Goal: Task Accomplishment & Management: Manage account settings

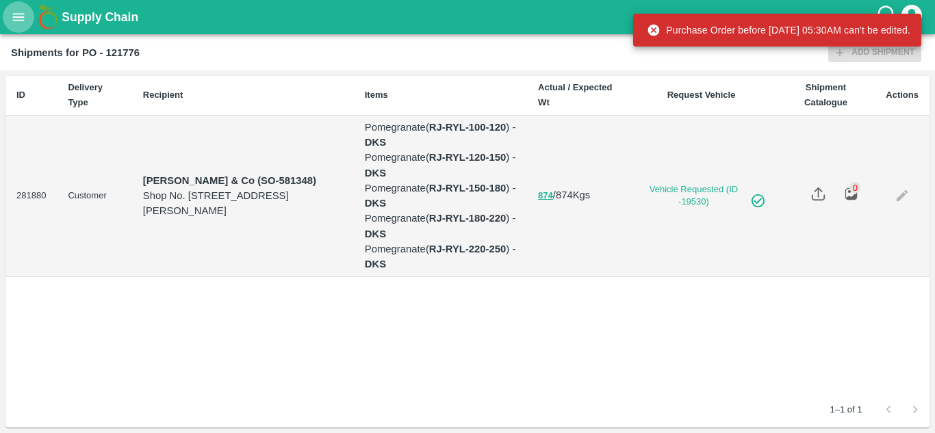
click at [25, 12] on icon "open drawer" at bounding box center [18, 17] width 15 height 15
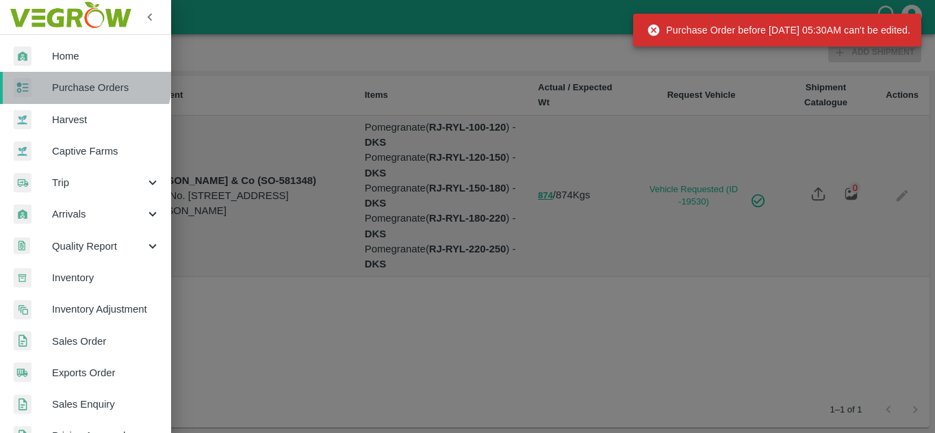
click at [66, 76] on link "Purchase Orders" at bounding box center [85, 87] width 171 height 31
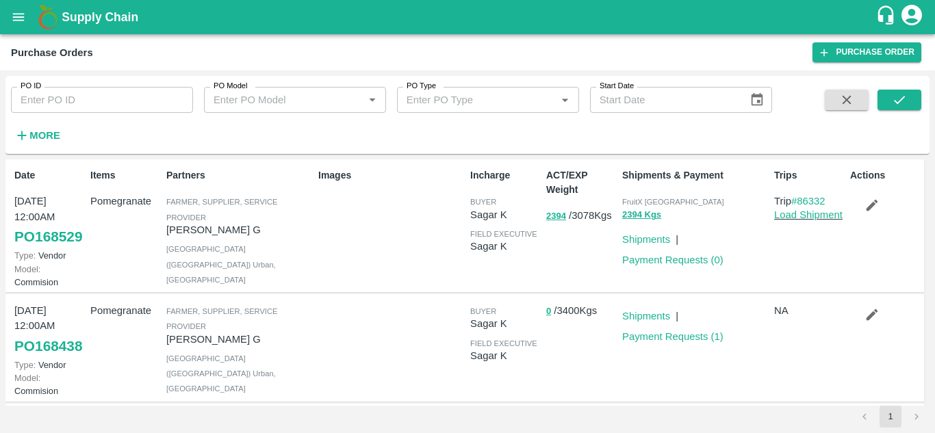
click at [27, 139] on icon "button" at bounding box center [21, 135] width 15 height 15
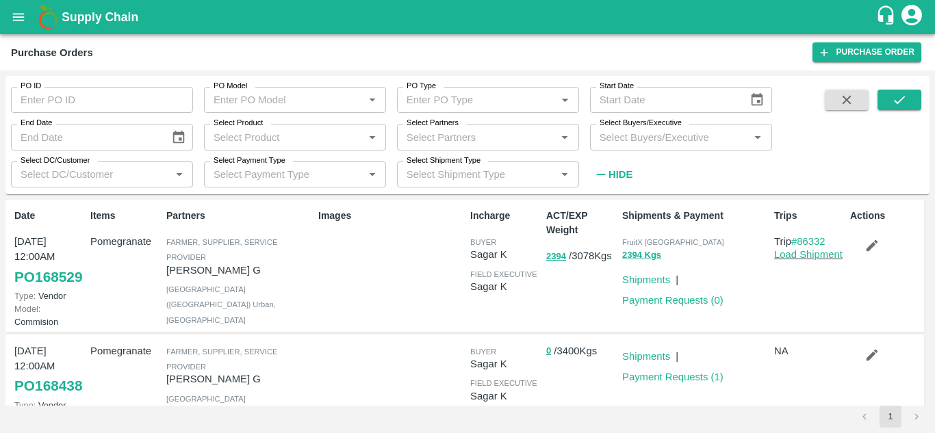
click at [611, 141] on input "Select Buyers/Executive" at bounding box center [669, 137] width 151 height 18
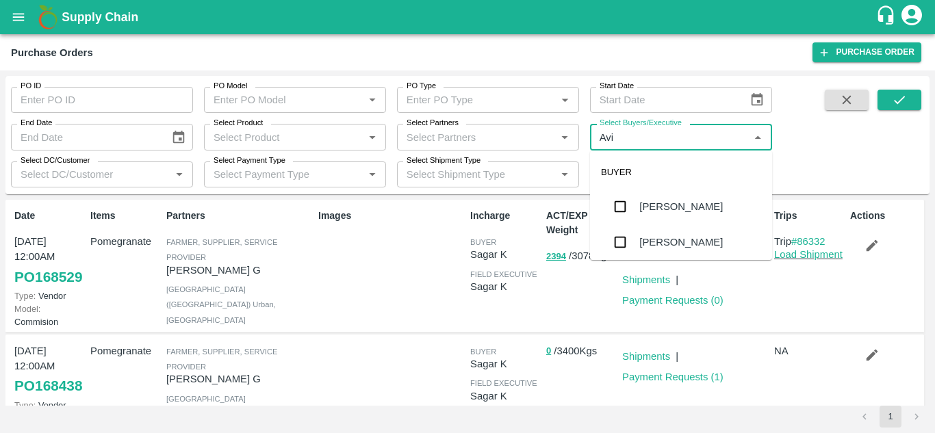
type input "Avin"
click at [617, 201] on input "checkbox" at bounding box center [619, 206] width 27 height 27
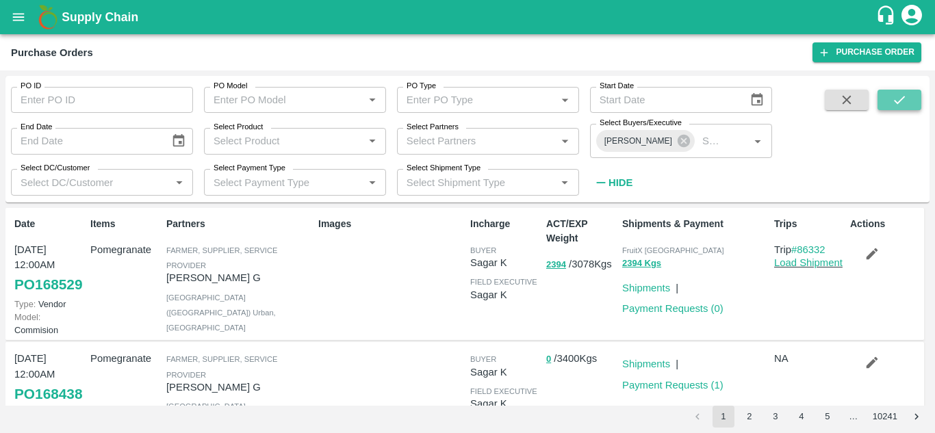
click at [905, 97] on icon "submit" at bounding box center [899, 99] width 15 height 15
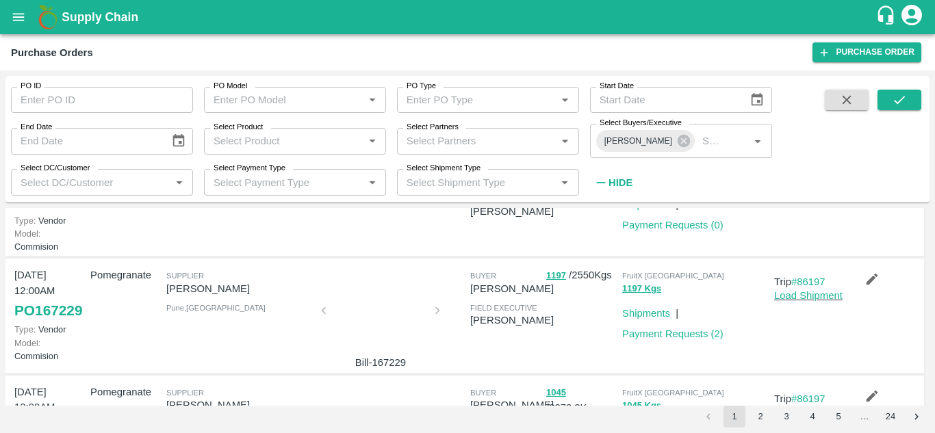
scroll to position [656, 0]
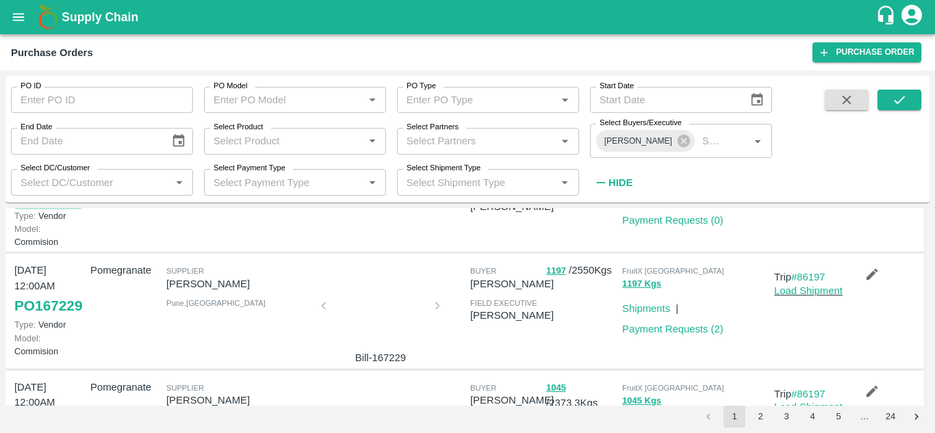
click at [44, 209] on link "PO 167270" at bounding box center [48, 196] width 68 height 25
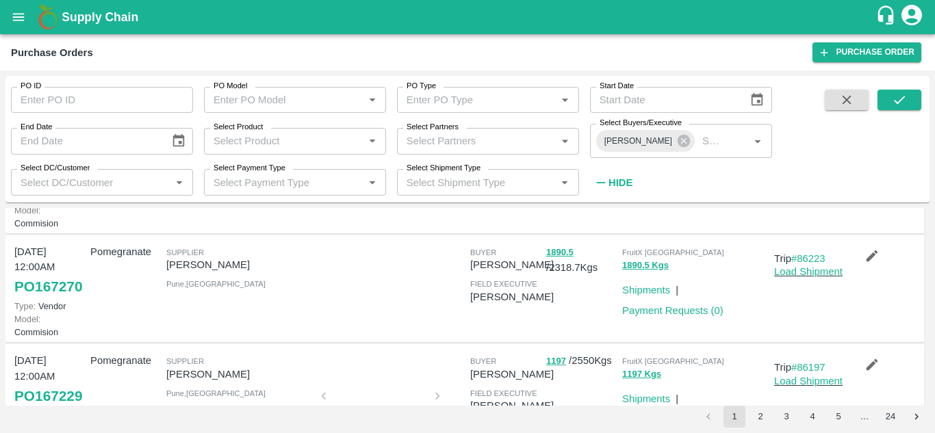
scroll to position [565, 0]
click at [50, 191] on link "PO 167271" at bounding box center [48, 178] width 68 height 25
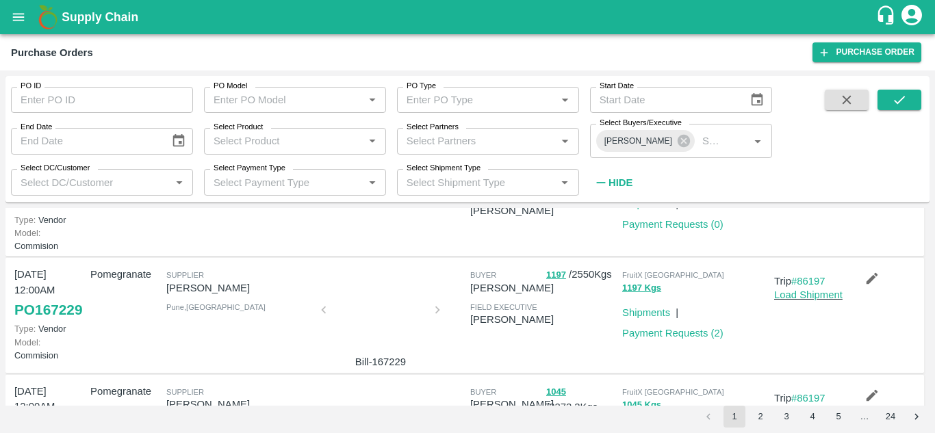
scroll to position [653, 0]
click at [647, 229] on link "Payment Requests ( 0 )" at bounding box center [672, 223] width 101 height 11
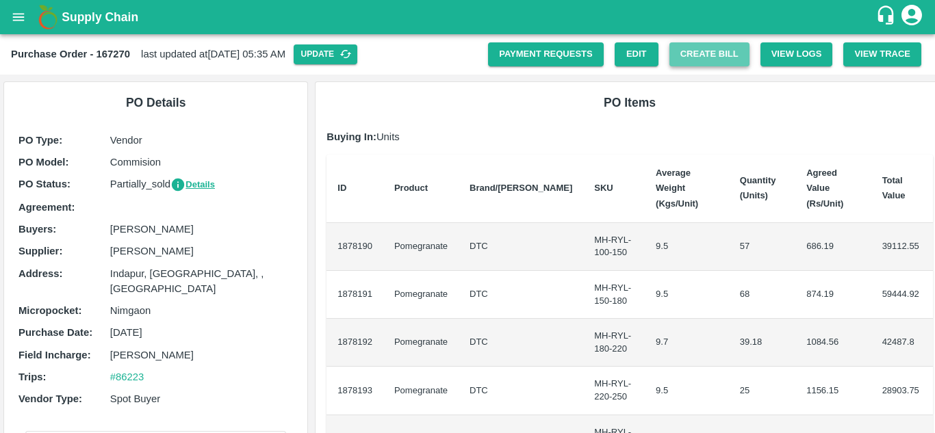
click at [705, 52] on button "Create Bill" at bounding box center [709, 54] width 80 height 24
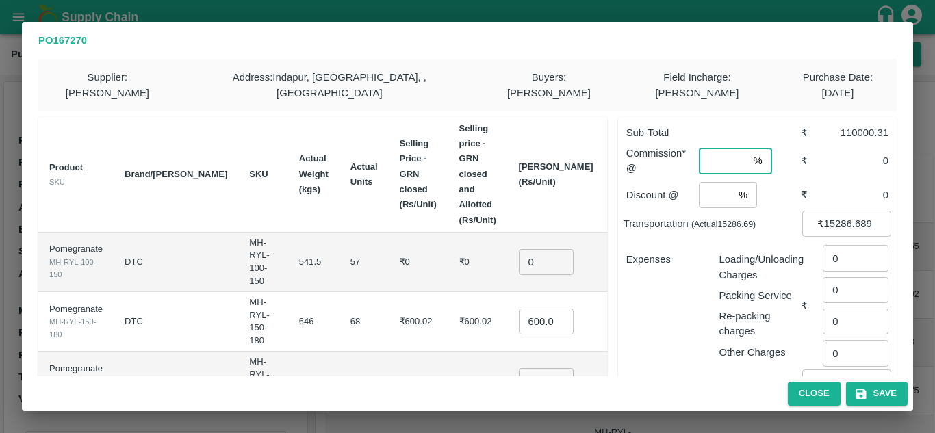
click at [717, 148] on input "number" at bounding box center [723, 161] width 49 height 26
type input "8"
click at [706, 182] on input "number" at bounding box center [716, 195] width 34 height 26
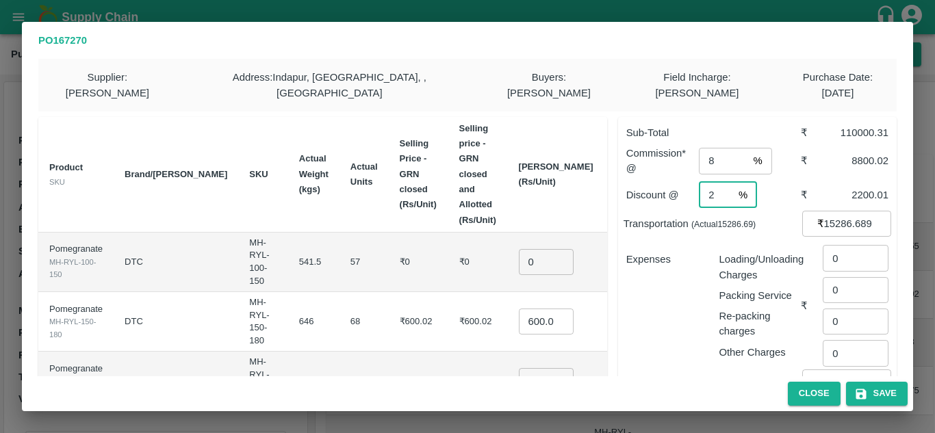
type input "2"
click at [650, 278] on div "Expenses" at bounding box center [661, 300] width 93 height 119
click at [519, 250] on input "0" at bounding box center [546, 262] width 55 height 26
type input "800"
click at [519, 310] on input "600.02" at bounding box center [546, 322] width 55 height 26
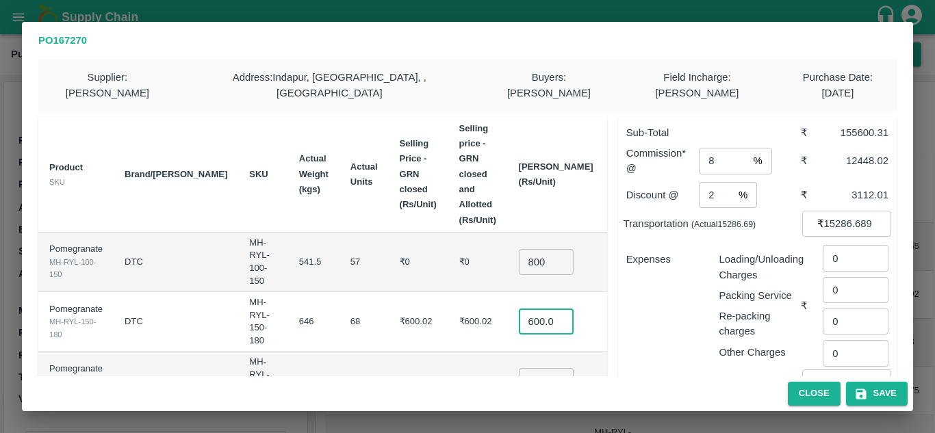
click at [519, 310] on input "600.02" at bounding box center [546, 322] width 55 height 26
type input "1000"
click at [401, 315] on td "₹600.02" at bounding box center [419, 322] width 60 height 60
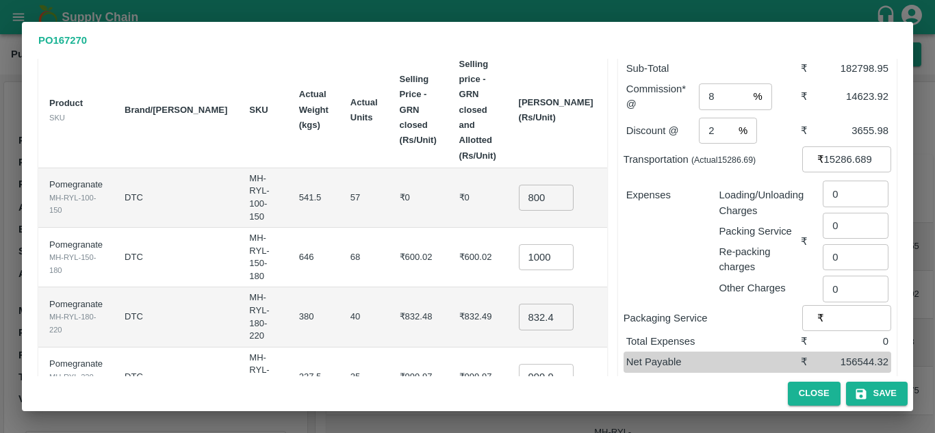
scroll to position [65, 0]
click at [519, 303] on input "832.4850000000001" at bounding box center [546, 316] width 55 height 26
type input "1100"
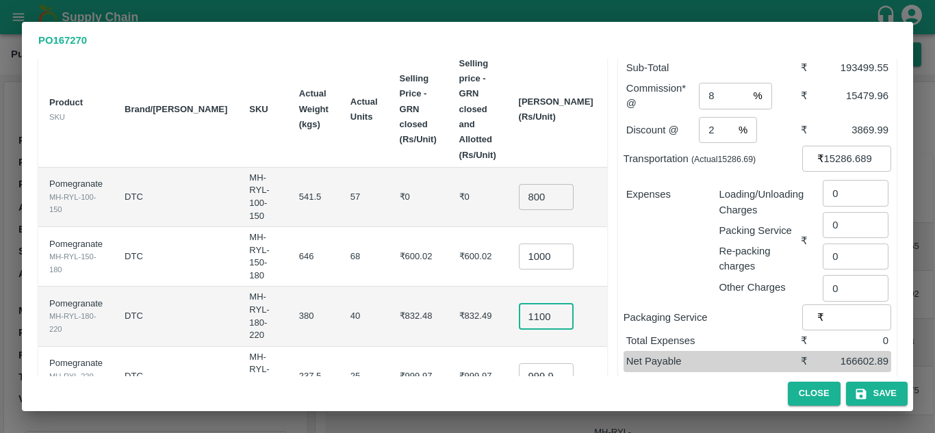
click at [519, 364] on input "999.97" at bounding box center [546, 376] width 55 height 26
type input "1250"
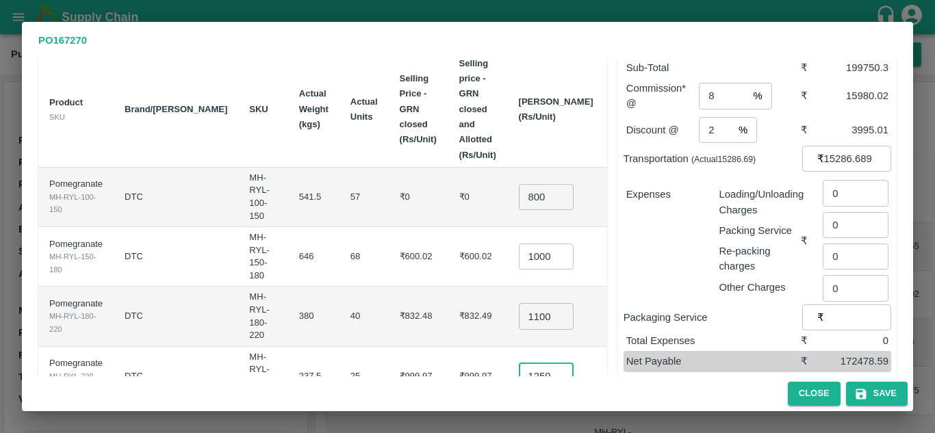
scroll to position [0, 0]
click at [403, 313] on td "₹832.48" at bounding box center [419, 317] width 60 height 60
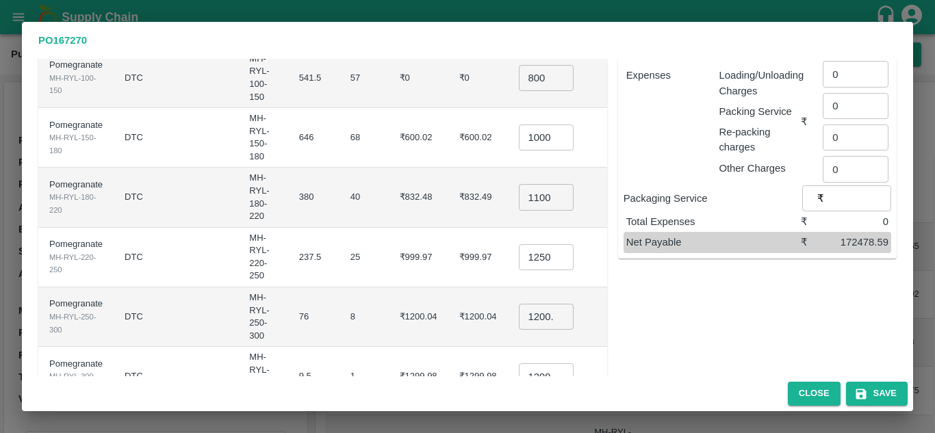
scroll to position [185, 0]
click at [519, 303] on input "1200.04" at bounding box center [546, 316] width 55 height 26
type input "1400"
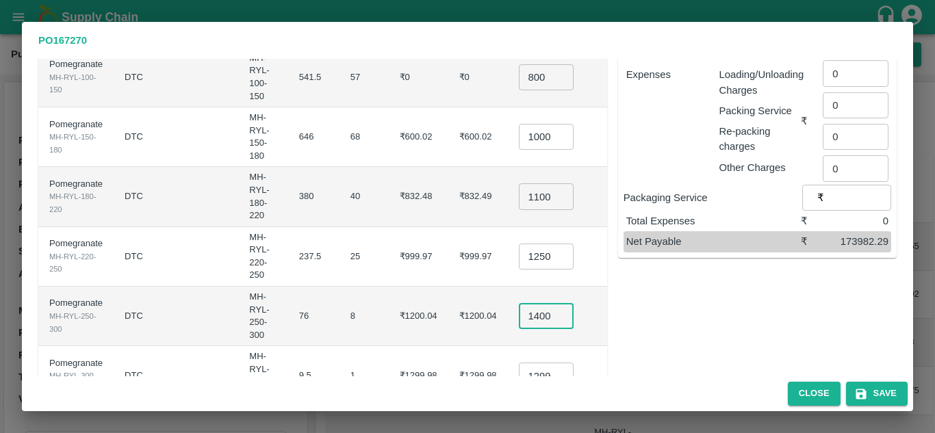
scroll to position [0, 0]
click at [402, 288] on td "₹1200.04" at bounding box center [419, 317] width 60 height 60
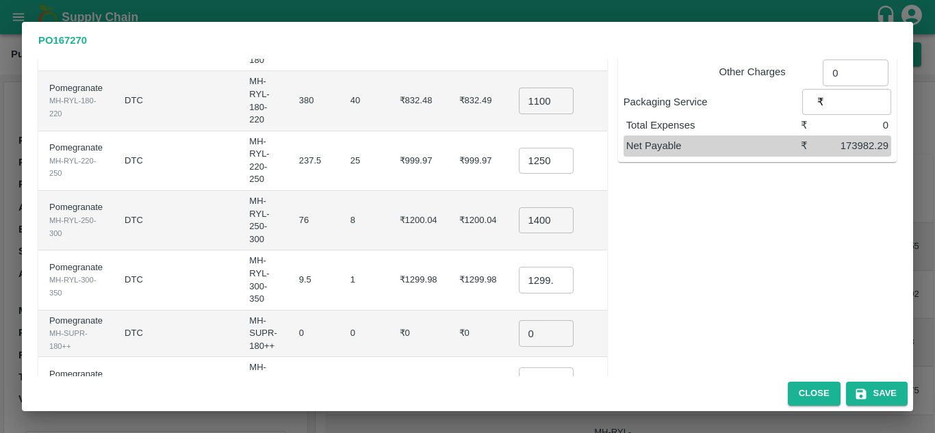
scroll to position [285, 0]
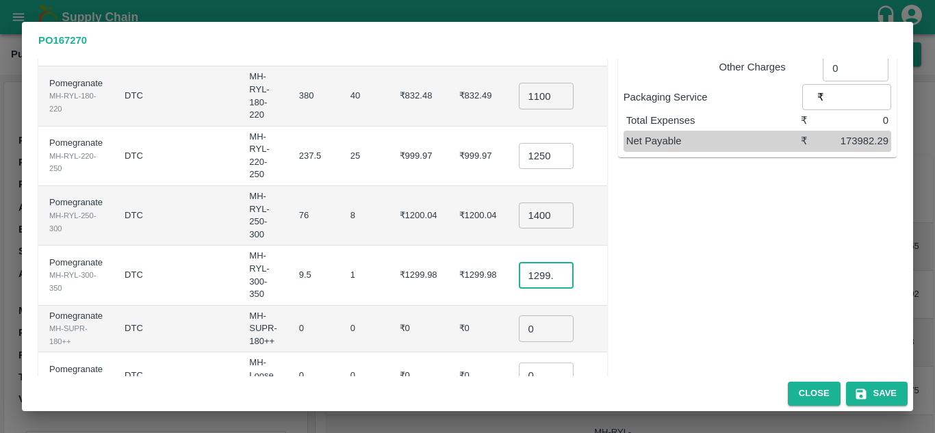
click at [519, 262] on input "1299.98" at bounding box center [546, 275] width 55 height 26
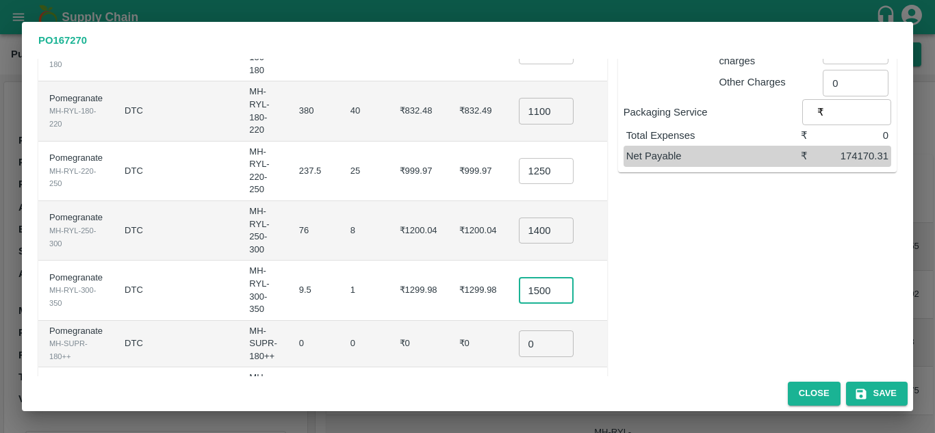
scroll to position [0, 2]
type input "1500"
click at [448, 261] on td "₹1299.98" at bounding box center [478, 291] width 60 height 60
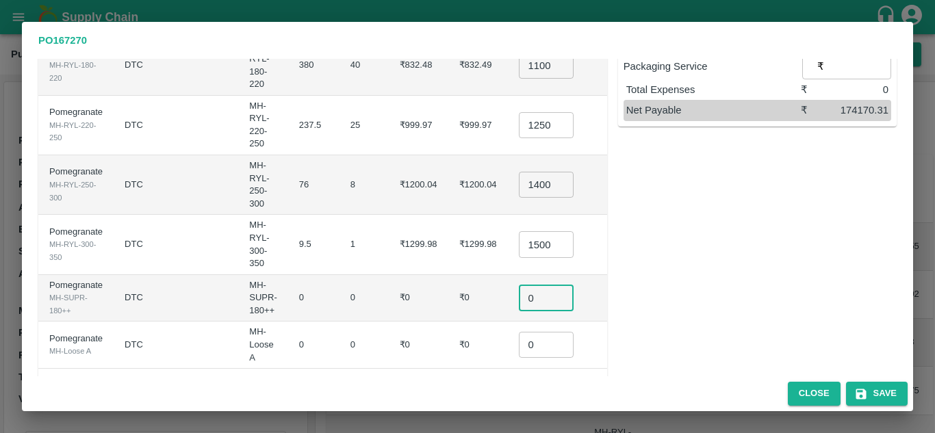
click at [519, 285] on input "0" at bounding box center [546, 298] width 55 height 26
type input "0.1"
click at [519, 332] on input "0" at bounding box center [546, 345] width 55 height 26
click at [519, 332] on input "0.1" at bounding box center [546, 345] width 55 height 26
type input "0.1"
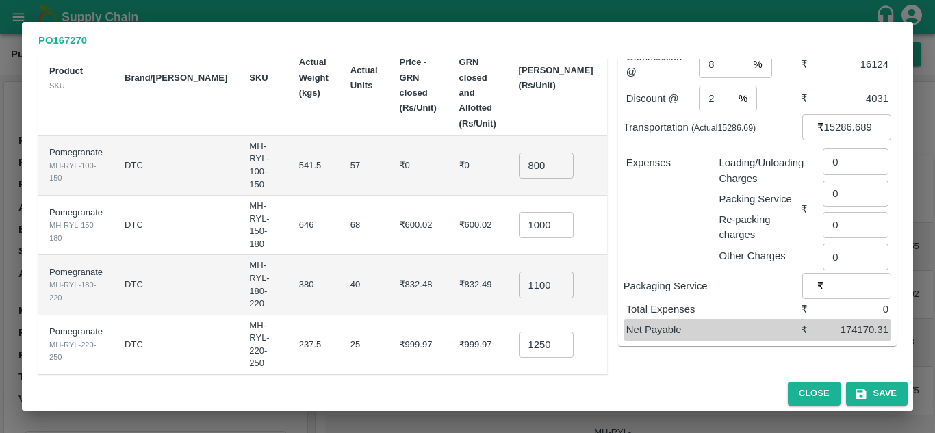
scroll to position [97, 0]
click at [846, 114] on input "15286.689999999999" at bounding box center [857, 127] width 67 height 26
type input "11940"
click at [686, 170] on div "Expenses" at bounding box center [661, 203] width 93 height 119
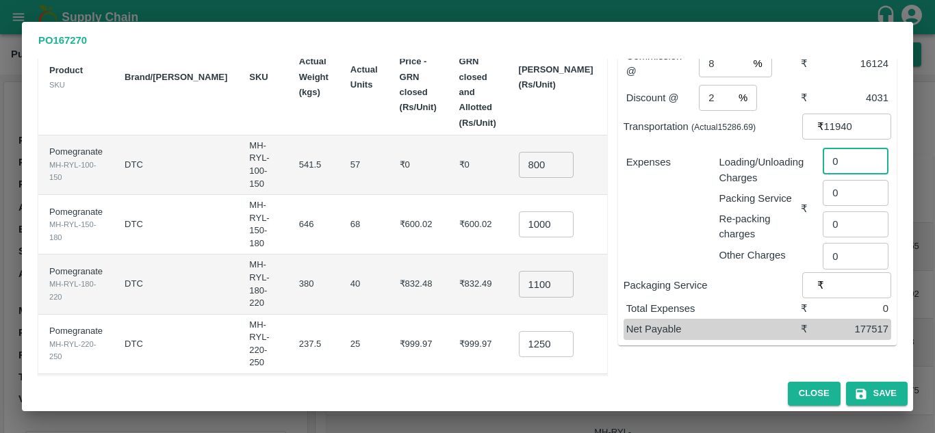
click at [845, 151] on input "0" at bounding box center [856, 161] width 66 height 26
type input "796"
click at [691, 205] on div "Expenses" at bounding box center [661, 203] width 93 height 119
click at [865, 398] on icon "button" at bounding box center [861, 394] width 10 height 10
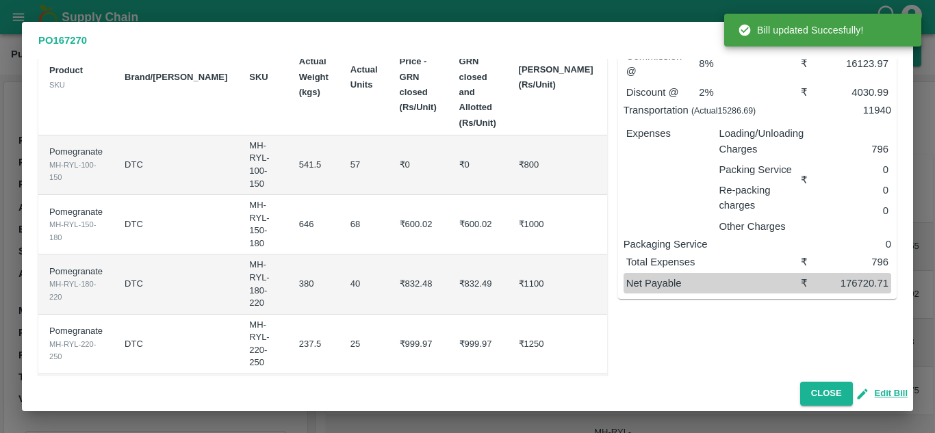
scroll to position [0, 0]
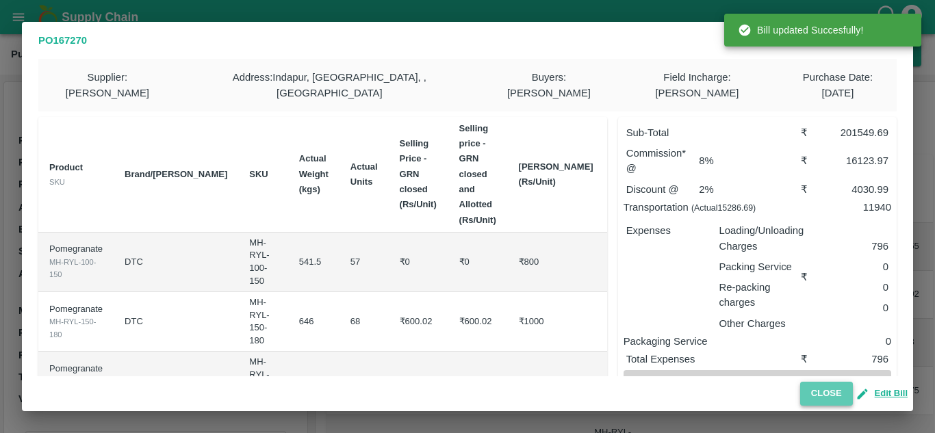
click at [828, 402] on button "Close" at bounding box center [826, 394] width 53 height 24
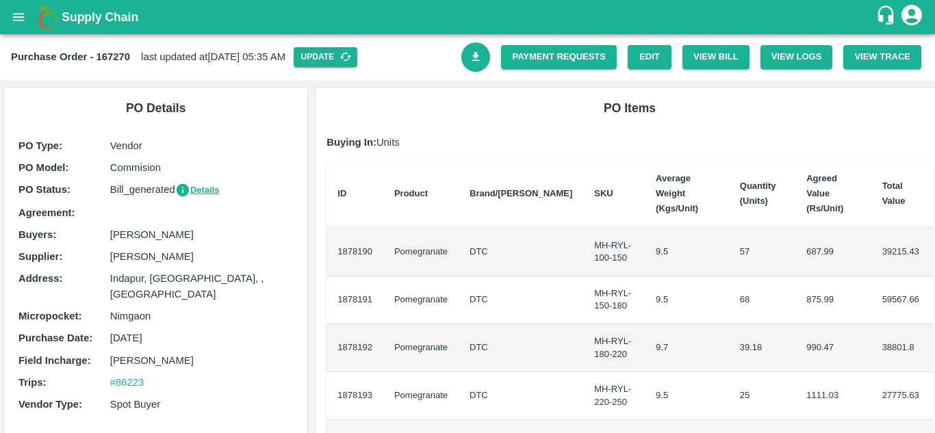
click at [482, 71] on div at bounding box center [470, 51] width 40 height 40
click at [472, 61] on icon "Download Bill" at bounding box center [476, 56] width 8 height 9
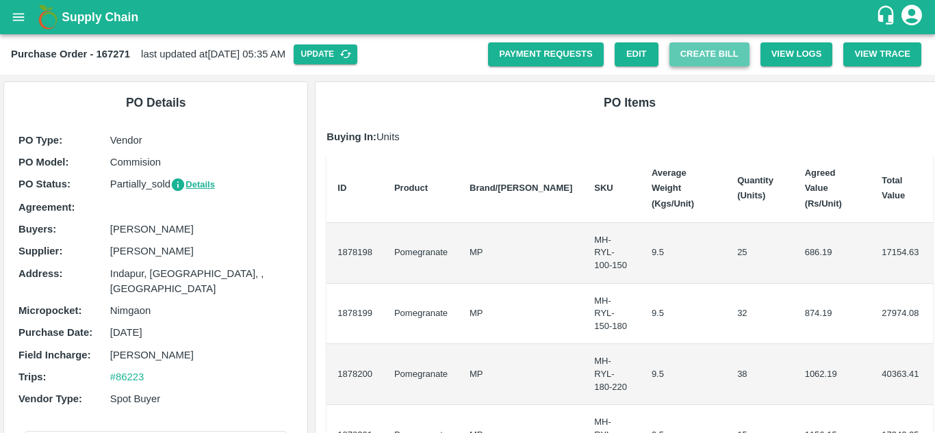
click at [720, 55] on button "Create Bill" at bounding box center [709, 54] width 80 height 24
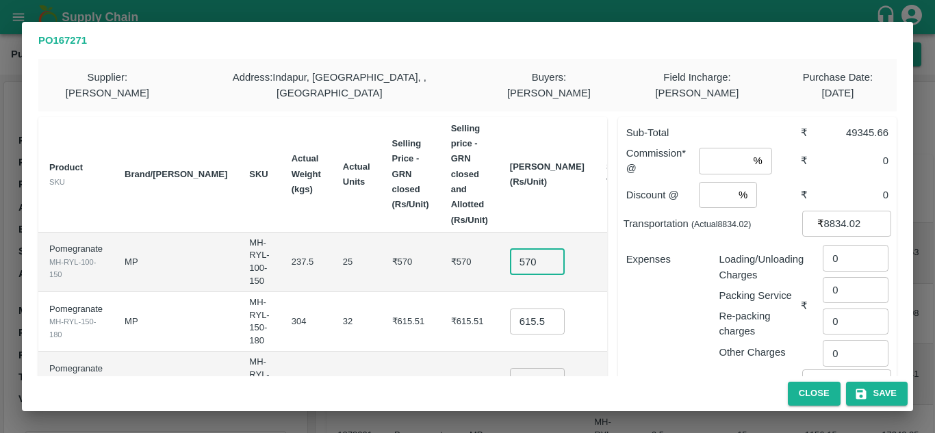
click at [510, 249] on input "570" at bounding box center [537, 262] width 55 height 26
type input "500"
type input "700"
type input "850"
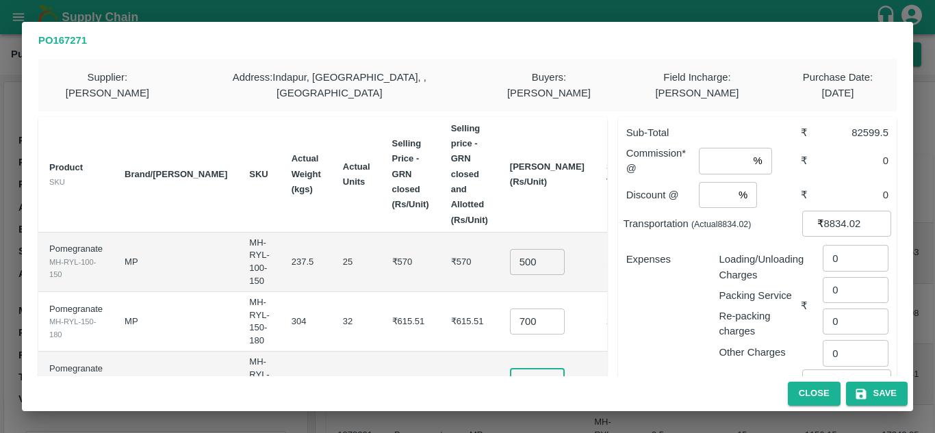
scroll to position [193, 0]
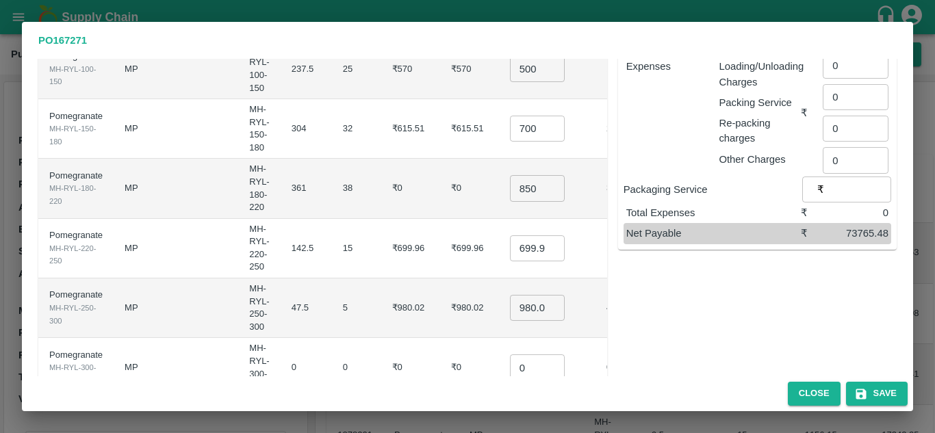
click at [281, 229] on td "142.5" at bounding box center [306, 249] width 51 height 60
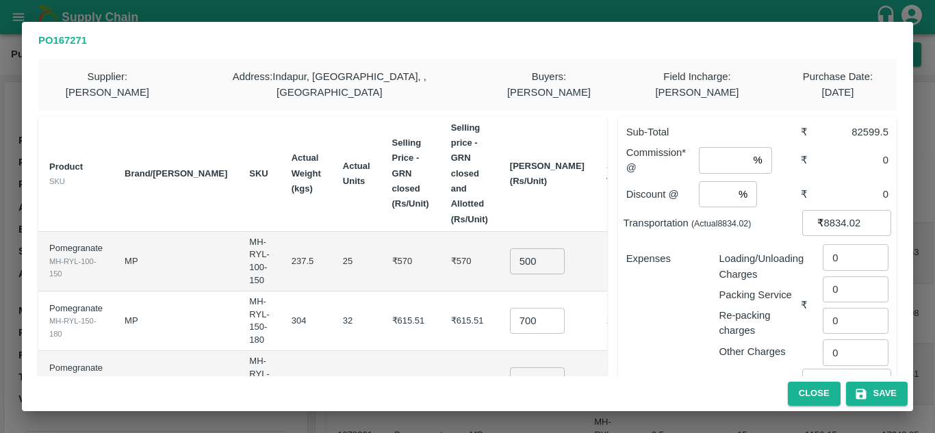
scroll to position [222, 0]
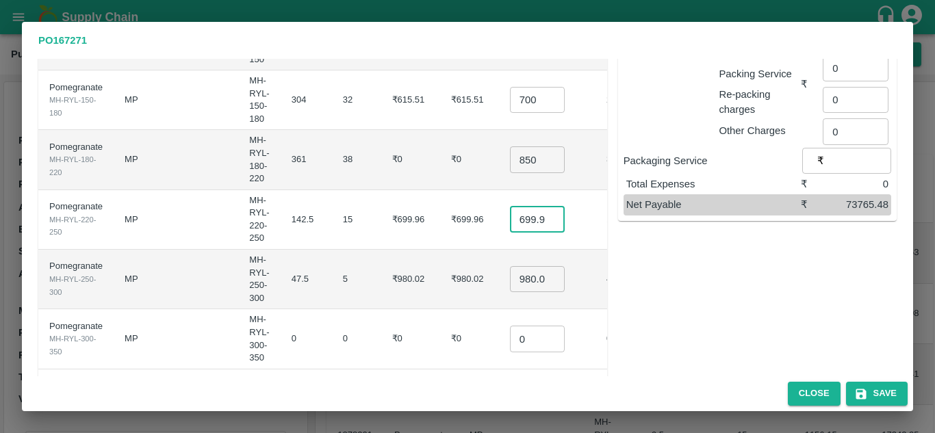
click at [510, 207] on input "699.96" at bounding box center [537, 220] width 55 height 26
type input "99.96"
click at [510, 207] on input "99.96" at bounding box center [537, 220] width 55 height 26
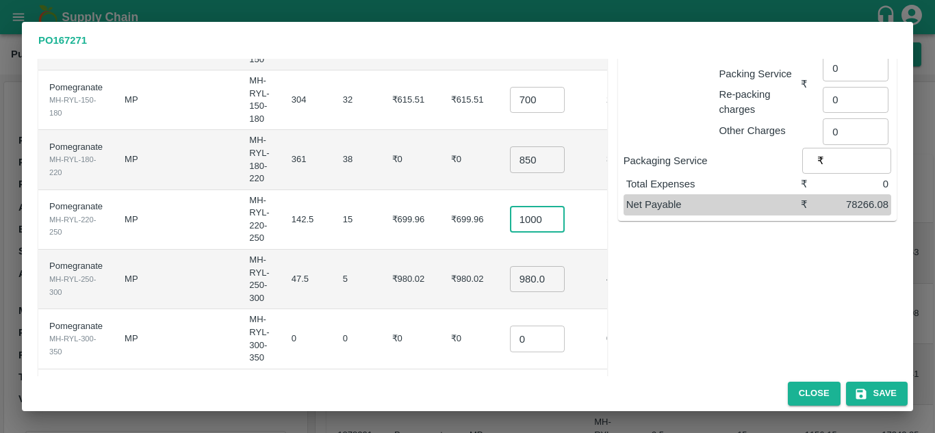
type input "1000"
click at [383, 203] on td "₹699.96" at bounding box center [410, 220] width 59 height 60
click at [510, 266] on input "980.0199999999999" at bounding box center [537, 279] width 55 height 26
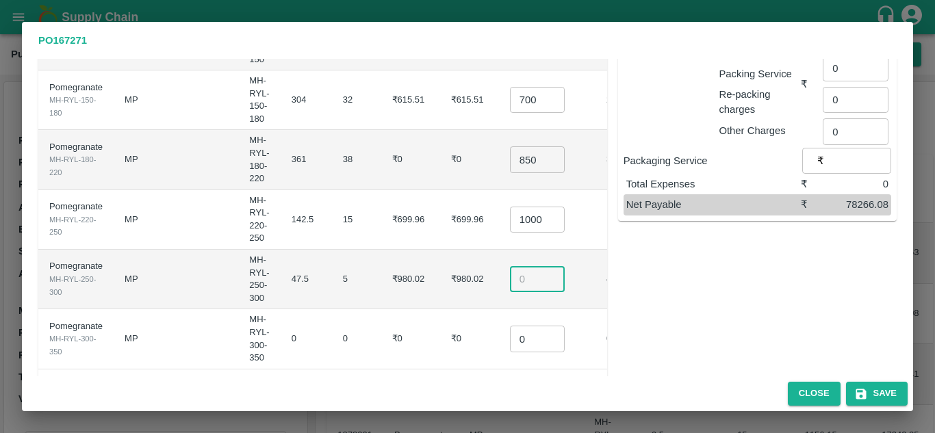
scroll to position [206, 0]
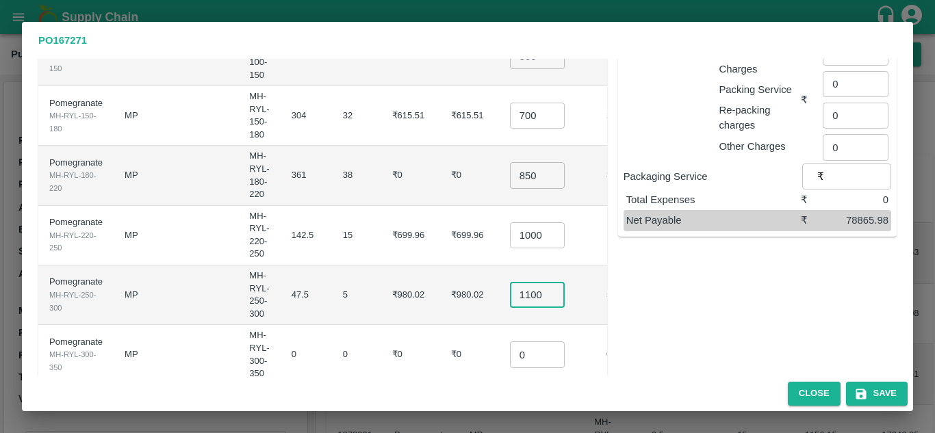
type input "1100"
click at [381, 266] on td "₹980.02" at bounding box center [410, 296] width 59 height 60
click at [523, 341] on input "0" at bounding box center [537, 354] width 55 height 26
type input "0.1"
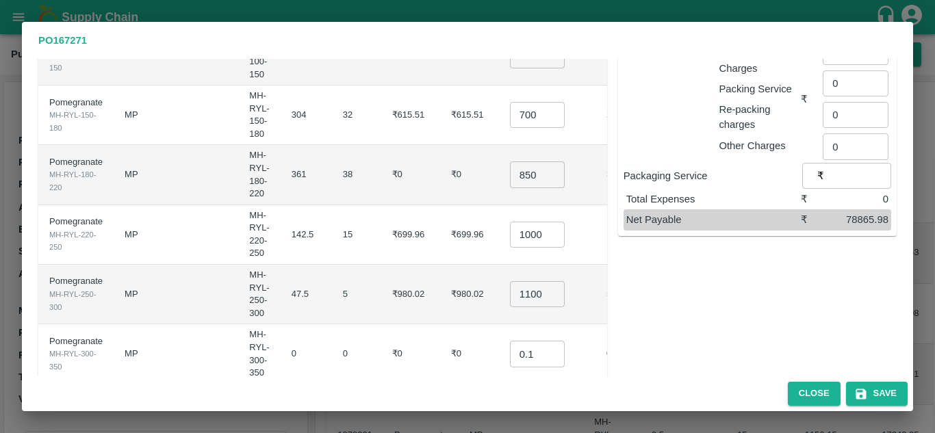
click at [332, 205] on td "15" at bounding box center [356, 235] width 49 height 60
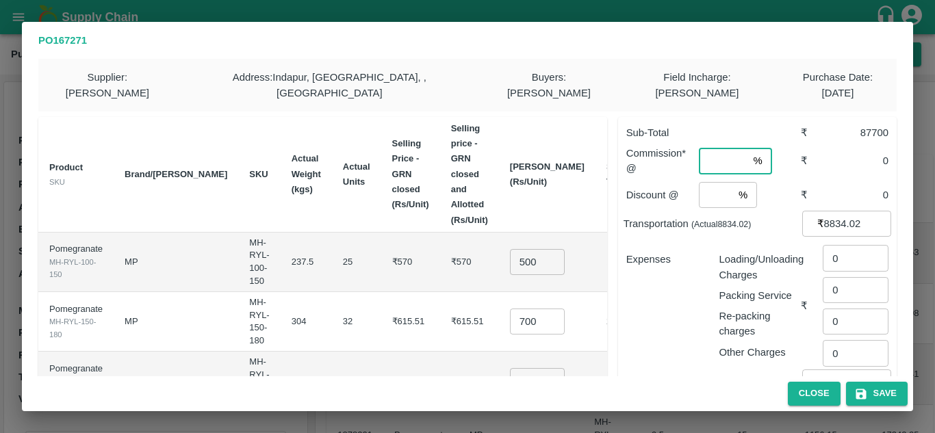
click at [721, 148] on input "number" at bounding box center [723, 161] width 49 height 26
type input "9"
type input "8"
click at [711, 182] on input "number" at bounding box center [716, 195] width 34 height 26
type input "3"
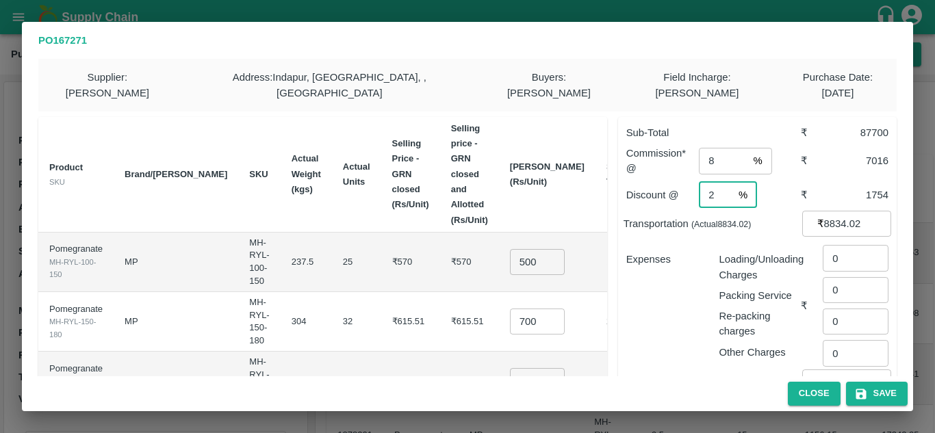
type input "2"
click at [691, 252] on p "Expenses" at bounding box center [667, 259] width 82 height 15
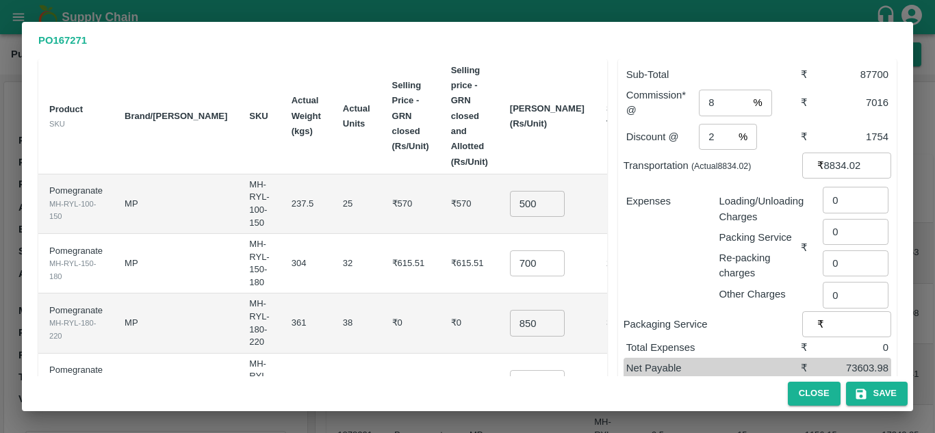
scroll to position [53, 0]
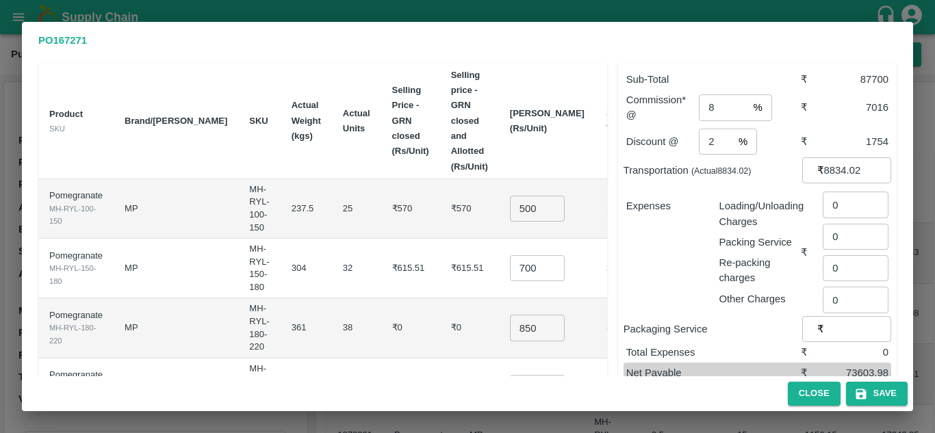
click at [859, 157] on input "8834.02" at bounding box center [857, 170] width 67 height 26
type input "8"
type input "6900"
click at [726, 235] on p "Packing Service" at bounding box center [760, 242] width 82 height 15
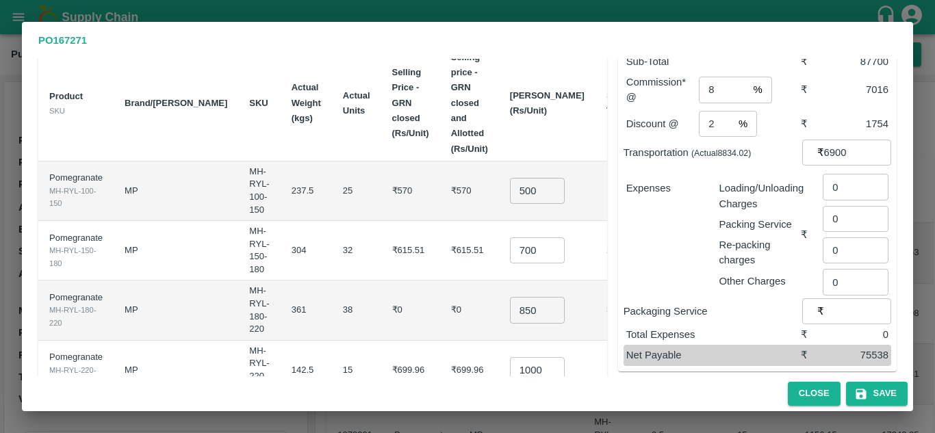
scroll to position [71, 0]
click at [843, 177] on input "0" at bounding box center [856, 187] width 66 height 26
type input "460"
click at [678, 268] on div "Expenses" at bounding box center [661, 229] width 93 height 119
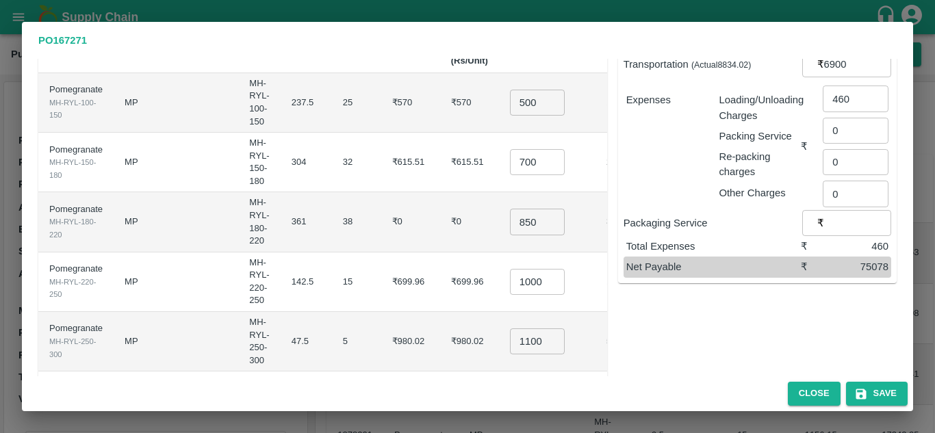
scroll to position [207, 0]
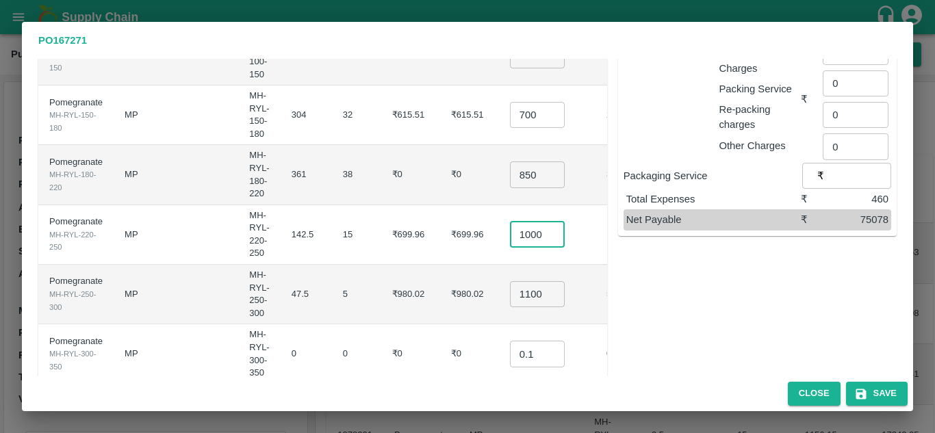
click at [521, 222] on input "1000" at bounding box center [537, 235] width 55 height 26
type input "1050"
click at [403, 206] on td "₹699.96" at bounding box center [410, 235] width 59 height 60
click at [882, 394] on button "Save" at bounding box center [877, 394] width 62 height 24
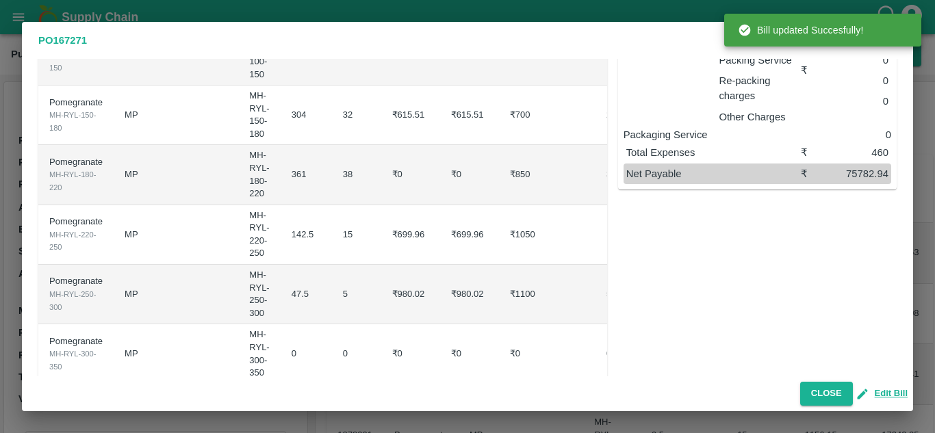
scroll to position [0, 0]
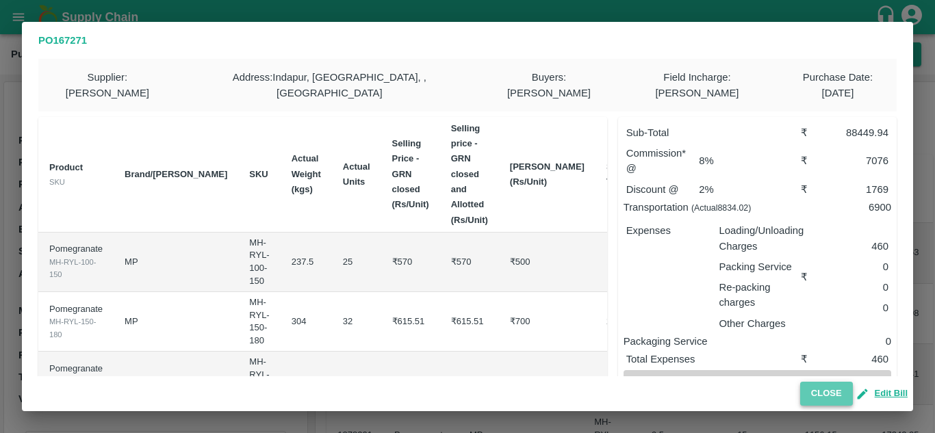
click at [813, 390] on button "Close" at bounding box center [826, 394] width 53 height 24
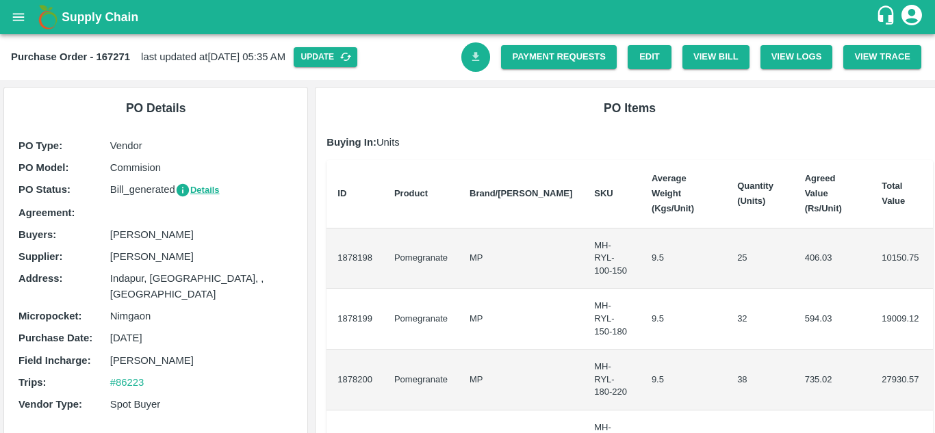
click at [465, 51] on link "Download Bill" at bounding box center [475, 56] width 29 height 29
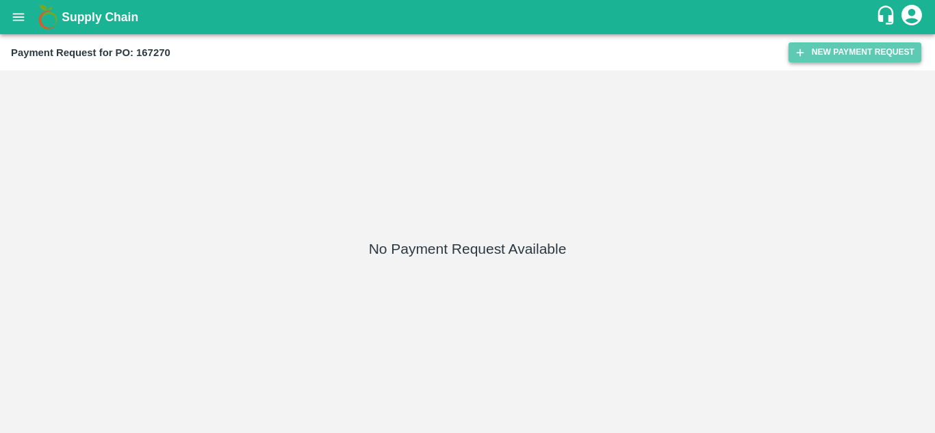
click at [832, 52] on button "New Payment Request" at bounding box center [855, 52] width 133 height 20
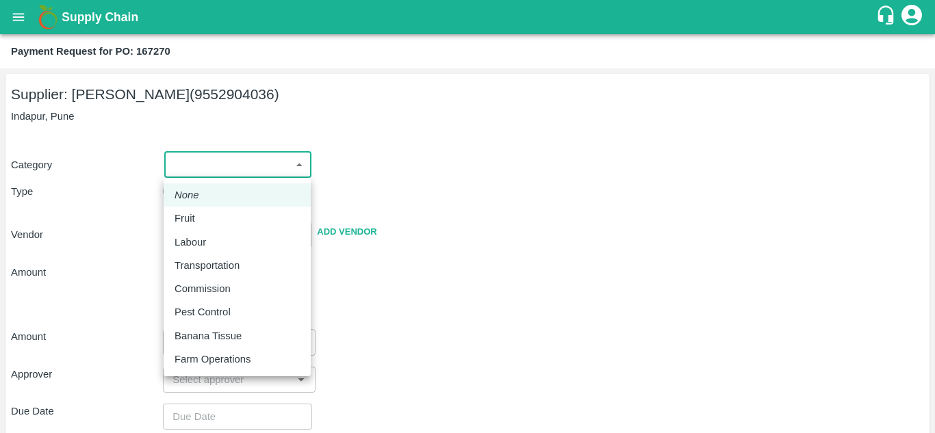
click at [203, 155] on body "Supply Chain Payment Request for PO: 167270 Supplier: SHIVAJI RAJARAM AVACHAR (…" at bounding box center [467, 216] width 935 height 433
click at [175, 221] on p "Fruit" at bounding box center [185, 218] width 21 height 15
type input "1"
type input "SHIVAJI RAJARAM AVACHAR - 9552904036(Supplier)"
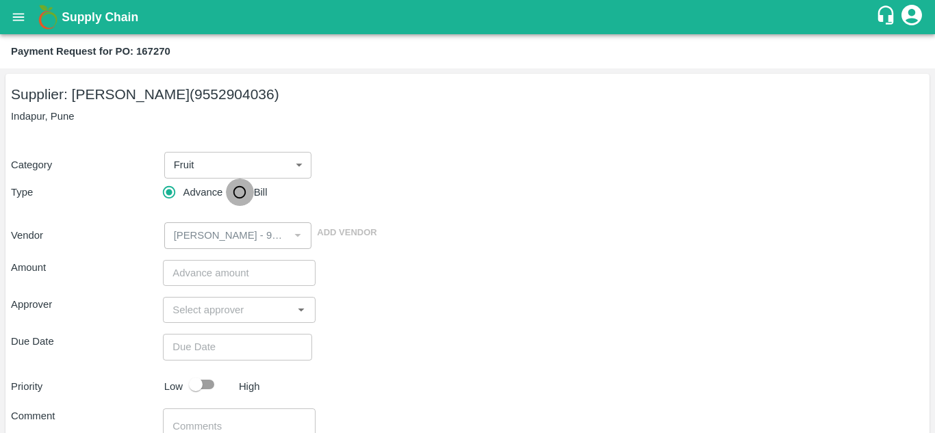
click at [242, 190] on input "Bill" at bounding box center [239, 192] width 27 height 27
radio input "true"
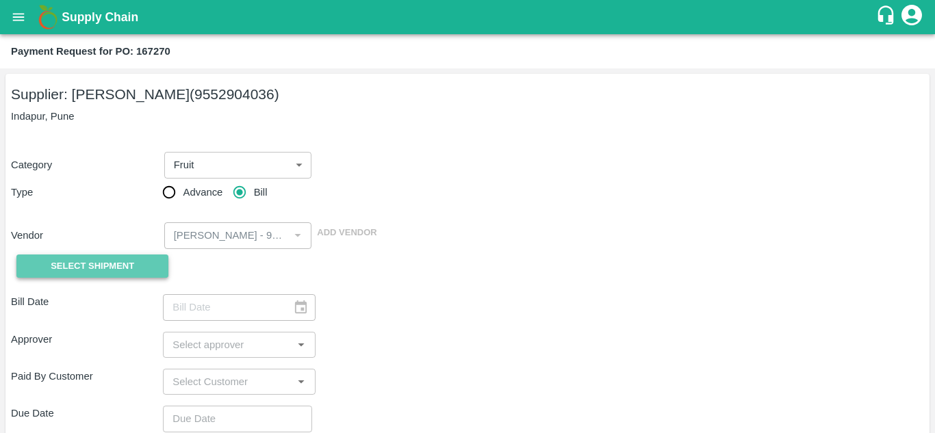
click at [123, 261] on span "Select Shipment" at bounding box center [93, 267] width 84 height 16
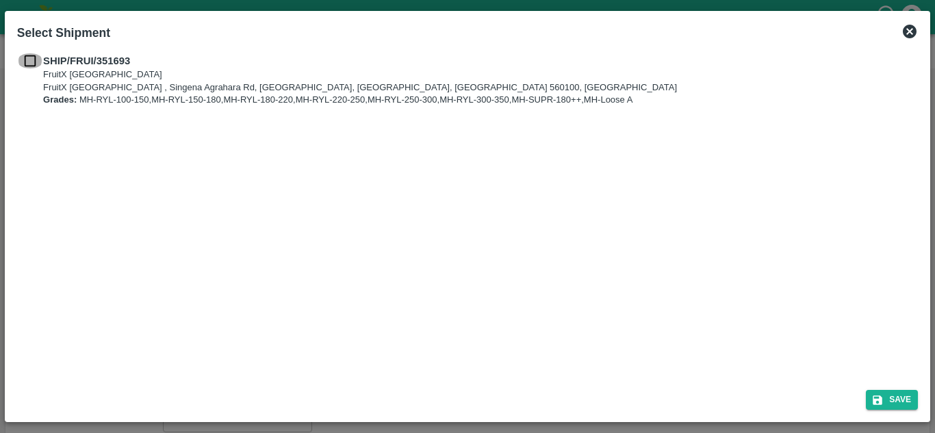
click at [23, 60] on input "checkbox" at bounding box center [30, 60] width 26 height 15
checkbox input "true"
click at [899, 400] on button "Save" at bounding box center [892, 400] width 52 height 20
type input "03/08/2025"
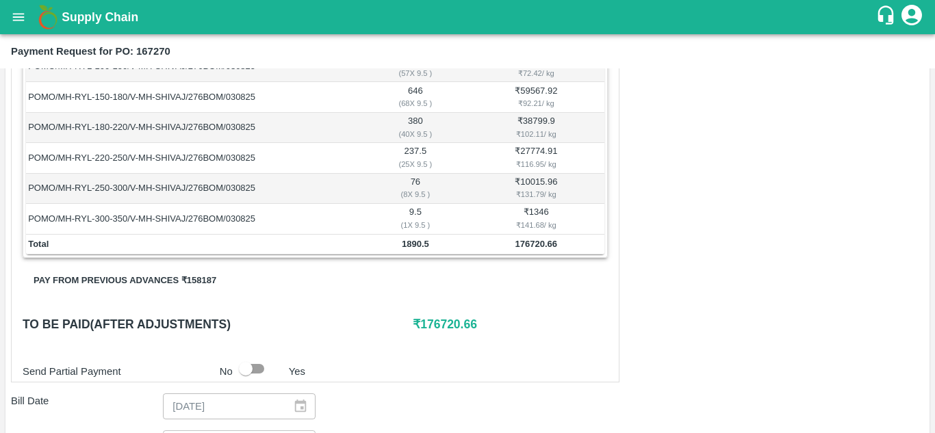
scroll to position [275, 0]
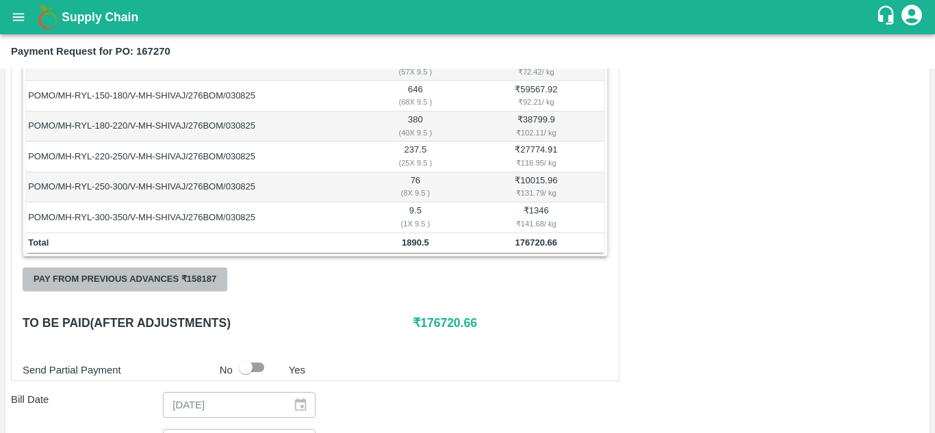
click at [175, 280] on button "Pay from previous advances ₹ 158187" at bounding box center [125, 280] width 205 height 24
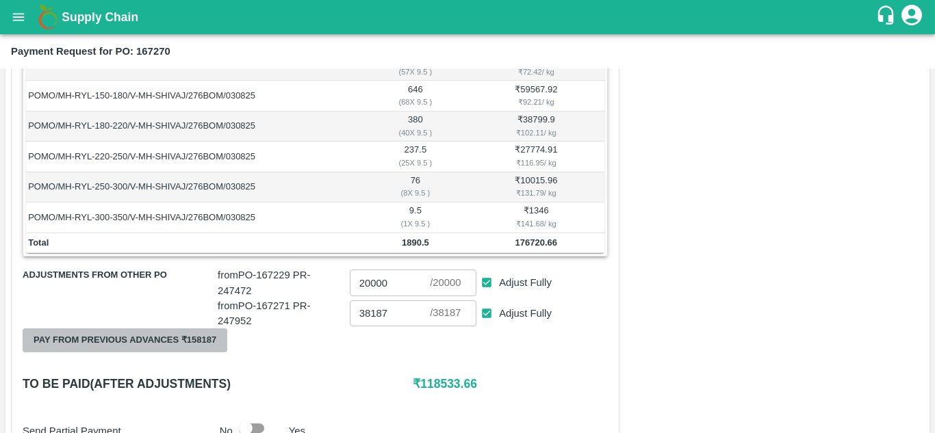
click at [182, 340] on button "Pay from previous advances ₹ 158187" at bounding box center [125, 341] width 205 height 24
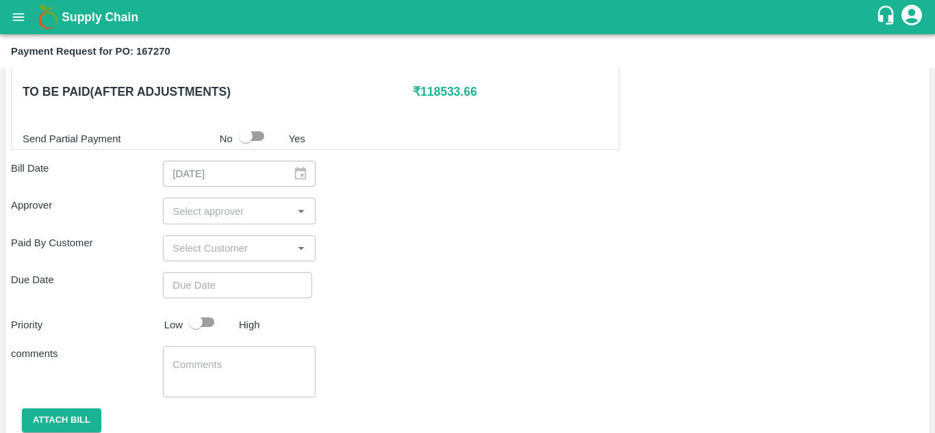
scroll to position [568, 0]
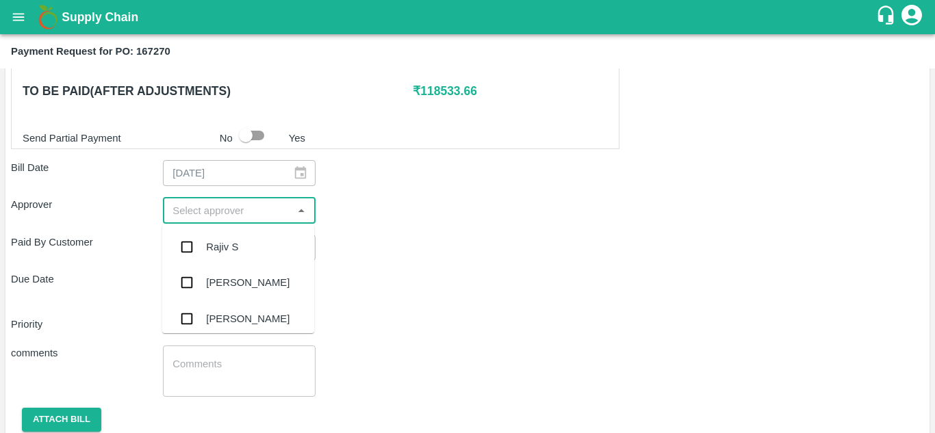
click at [190, 214] on input "input" at bounding box center [227, 210] width 121 height 18
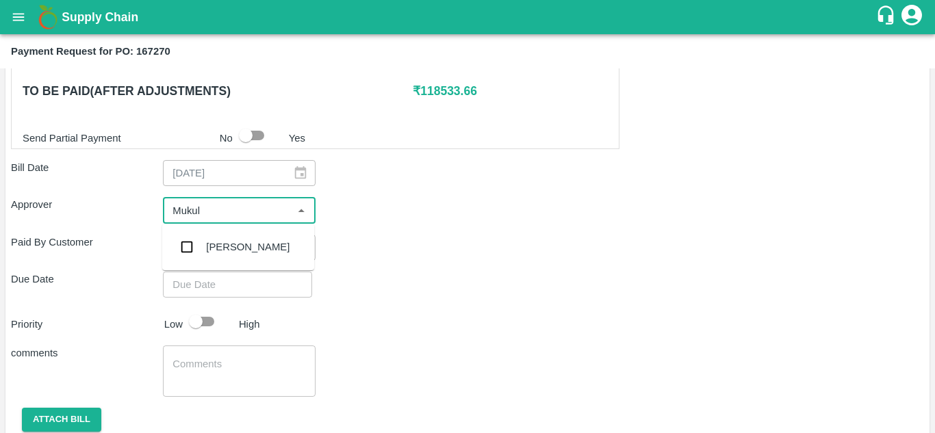
type input "Mukul"
click at [184, 253] on input "checkbox" at bounding box center [186, 246] width 27 height 27
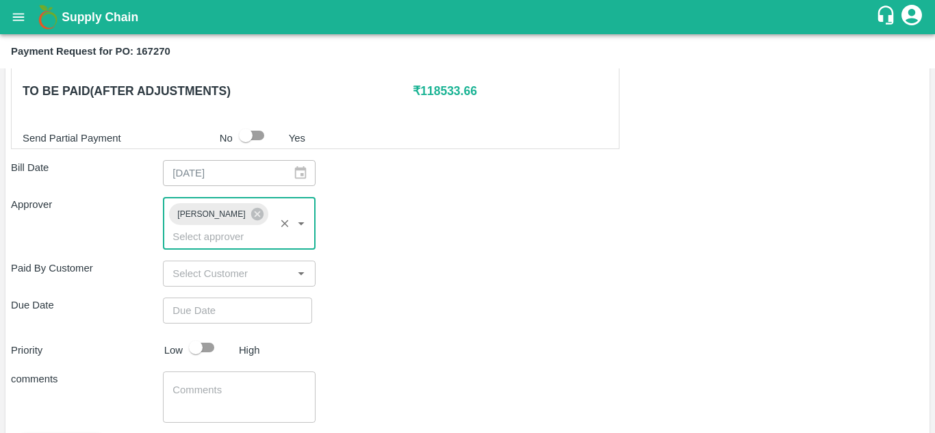
type input "DD/MM/YYYY hh:mm aa"
click at [177, 307] on input "DD/MM/YYYY hh:mm aa" at bounding box center [233, 311] width 140 height 26
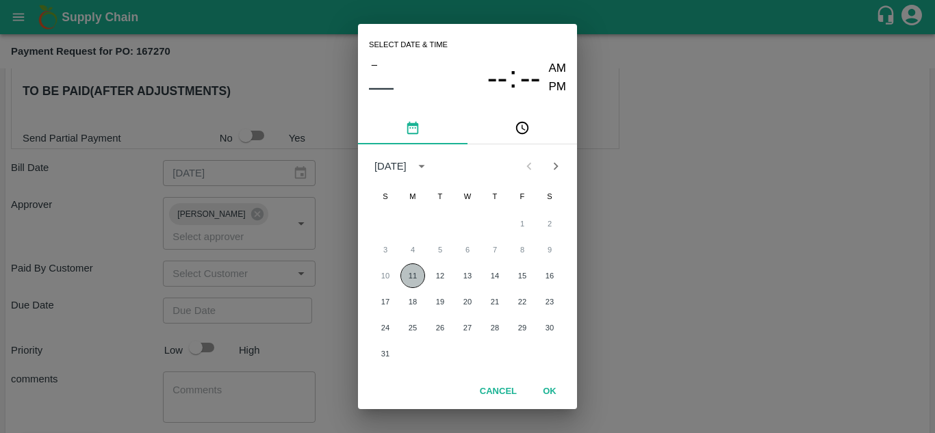
click at [418, 282] on button "11" at bounding box center [412, 276] width 25 height 25
type input "11/08/2025 12:00 AM"
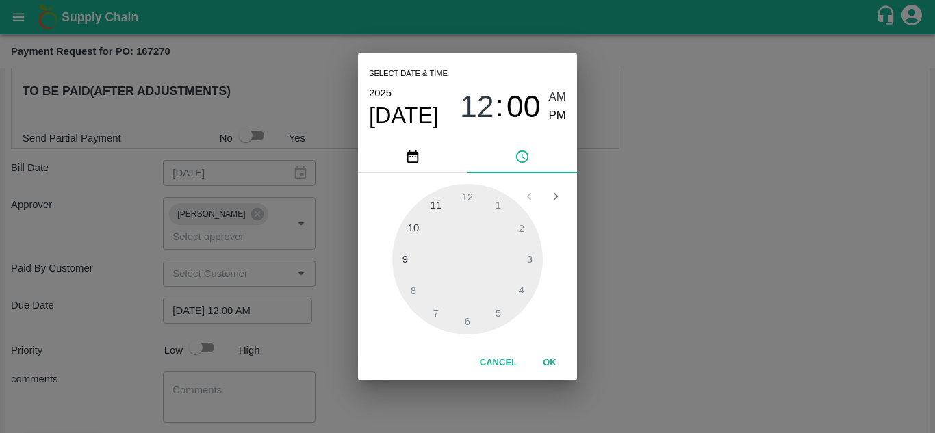
click at [544, 357] on button "OK" at bounding box center [550, 363] width 44 height 24
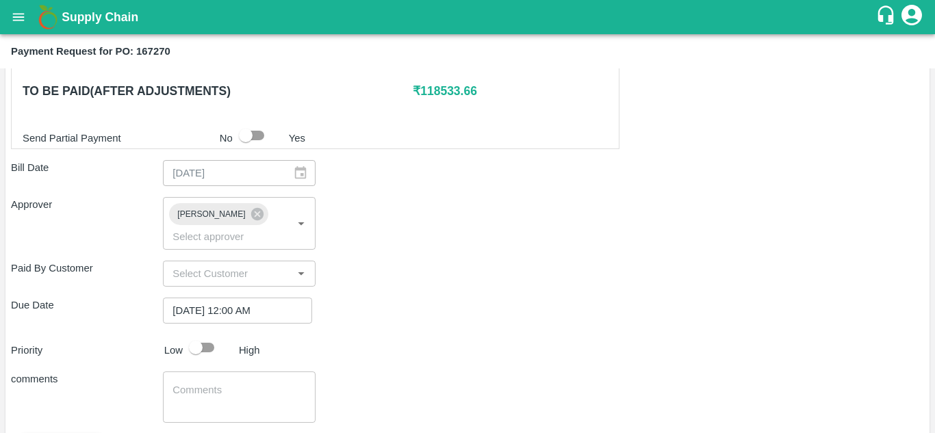
click at [448, 337] on div "Priority Low High" at bounding box center [464, 348] width 919 height 26
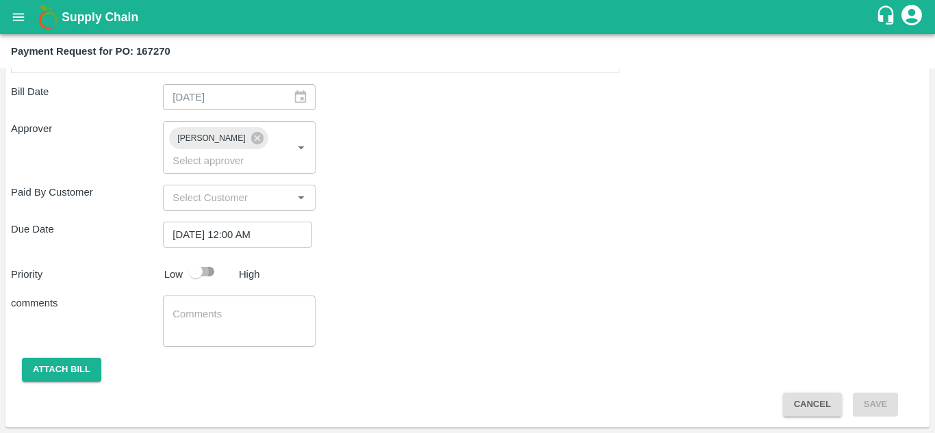
click at [201, 271] on input "checkbox" at bounding box center [196, 272] width 78 height 26
checkbox input "true"
click at [53, 370] on button "Attach bill" at bounding box center [61, 370] width 79 height 24
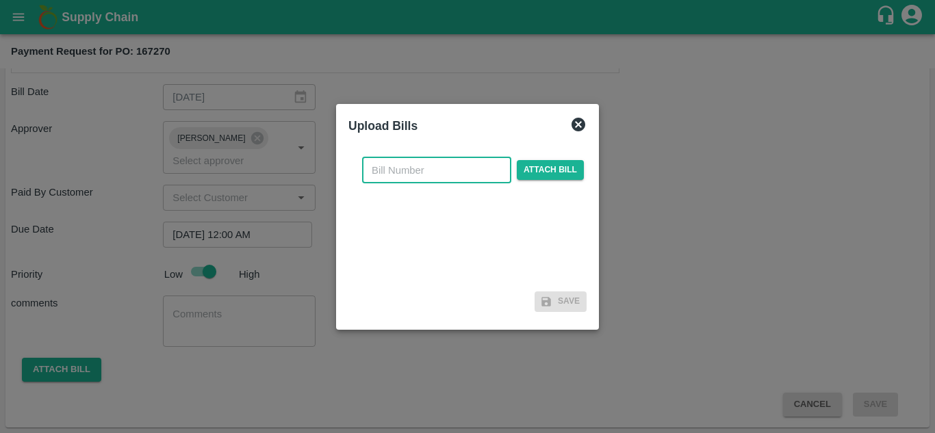
click at [387, 175] on input "text" at bounding box center [436, 170] width 149 height 26
type input "167270"
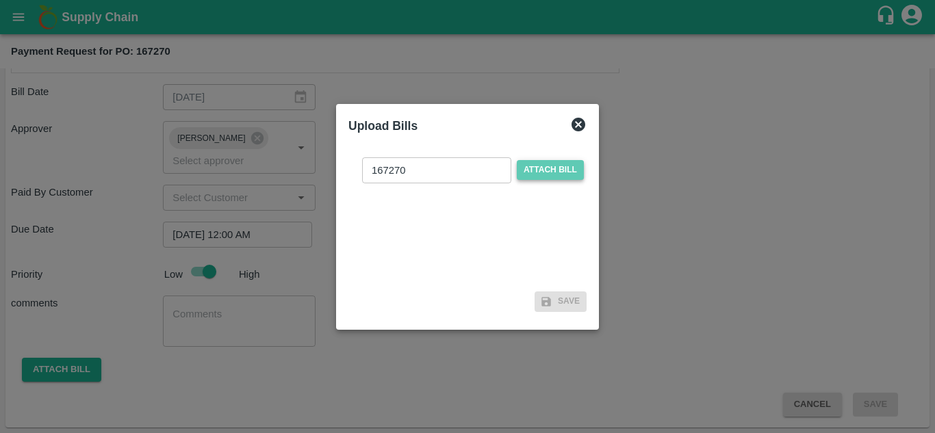
click at [552, 170] on span "Attach bill" at bounding box center [550, 170] width 67 height 20
click at [0, 0] on input "Attach bill" at bounding box center [0, 0] width 0 height 0
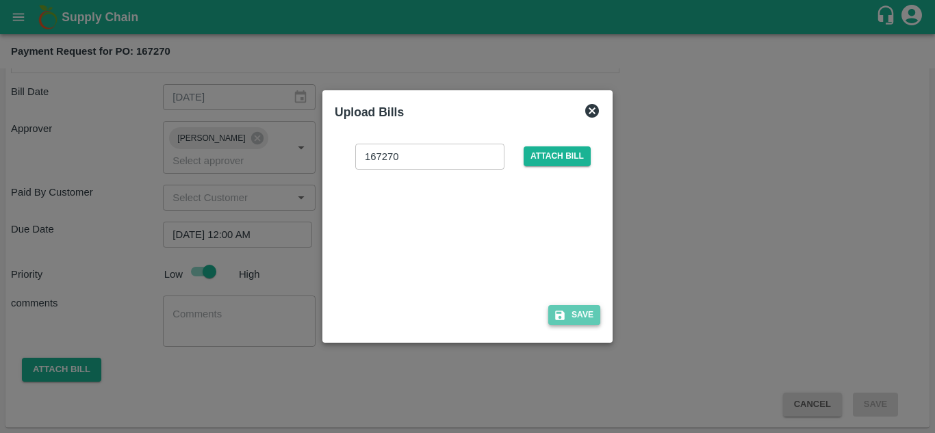
click at [586, 314] on button "Save" at bounding box center [574, 315] width 52 height 20
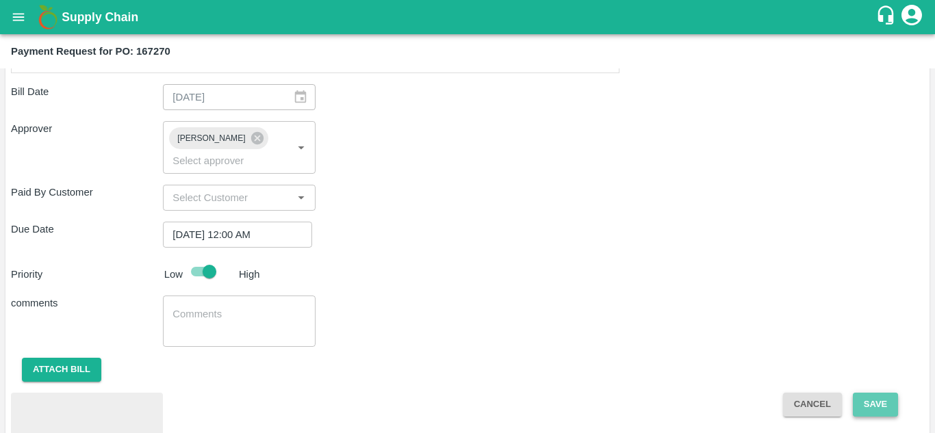
click at [888, 403] on button "Save" at bounding box center [875, 405] width 45 height 24
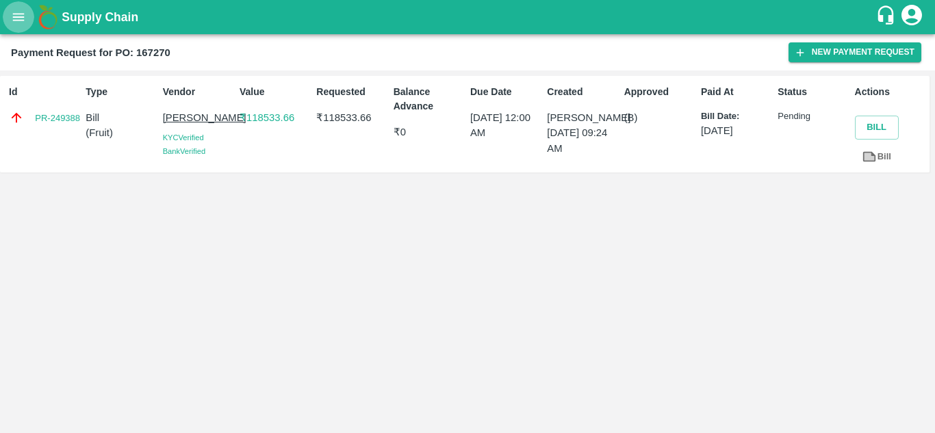
click at [25, 16] on icon "open drawer" at bounding box center [18, 17] width 15 height 15
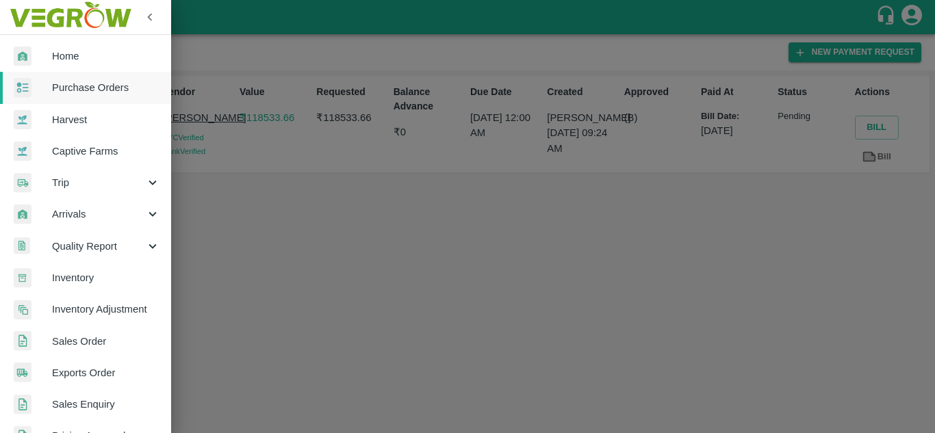
click at [71, 88] on span "Purchase Orders" at bounding box center [106, 87] width 108 height 15
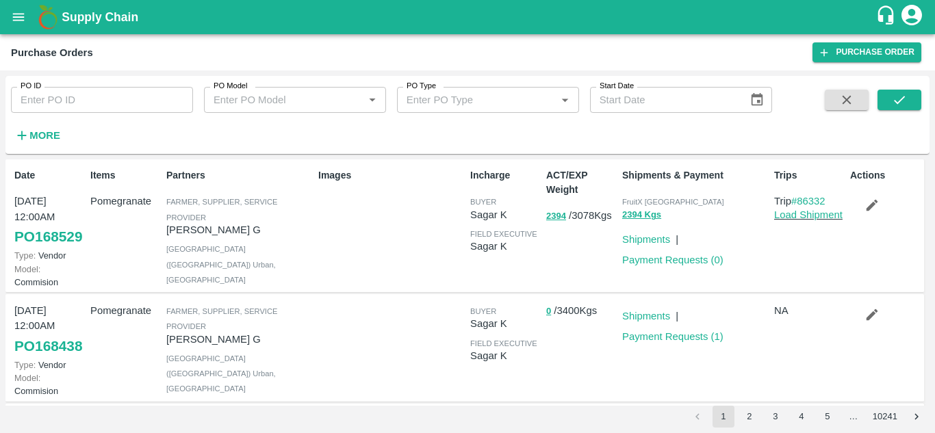
click at [113, 102] on input "PO ID" at bounding box center [102, 100] width 182 height 26
click at [902, 107] on icon "submit" at bounding box center [899, 99] width 15 height 15
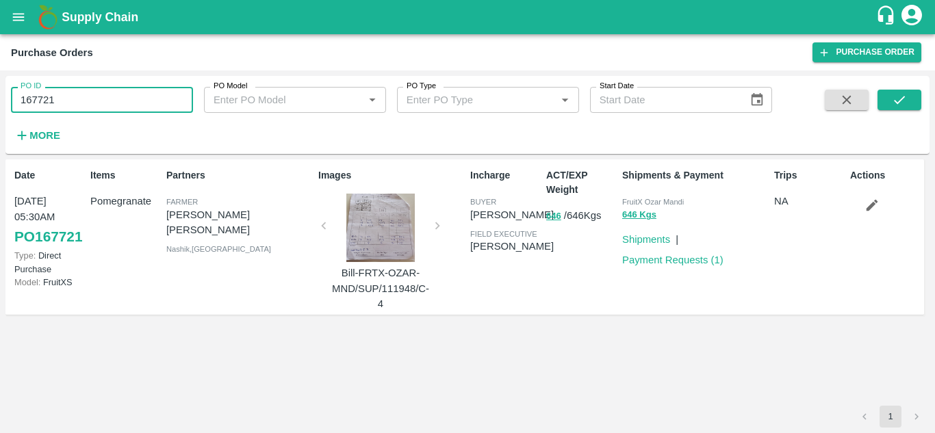
click at [64, 104] on input "167721" at bounding box center [102, 100] width 182 height 26
type input "167271"
click at [900, 103] on icon "submit" at bounding box center [899, 99] width 15 height 15
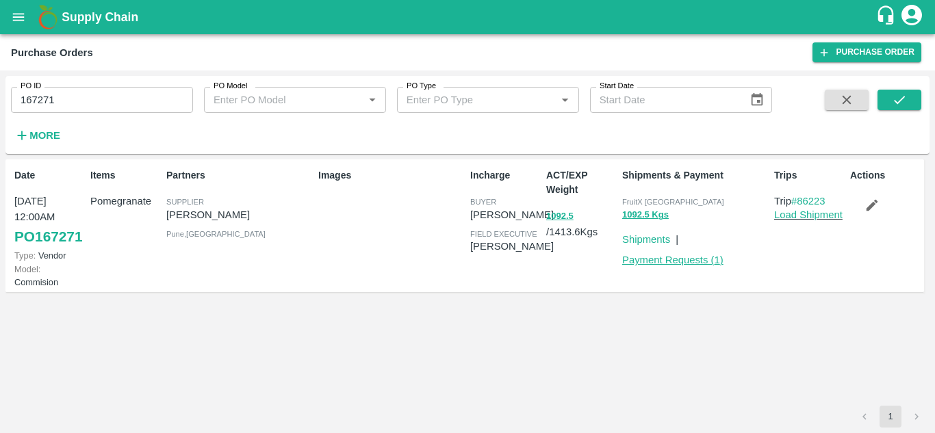
click at [700, 258] on link "Payment Requests ( 1 )" at bounding box center [672, 260] width 101 height 11
click at [633, 259] on link "Payment Requests ( 1 )" at bounding box center [672, 260] width 101 height 11
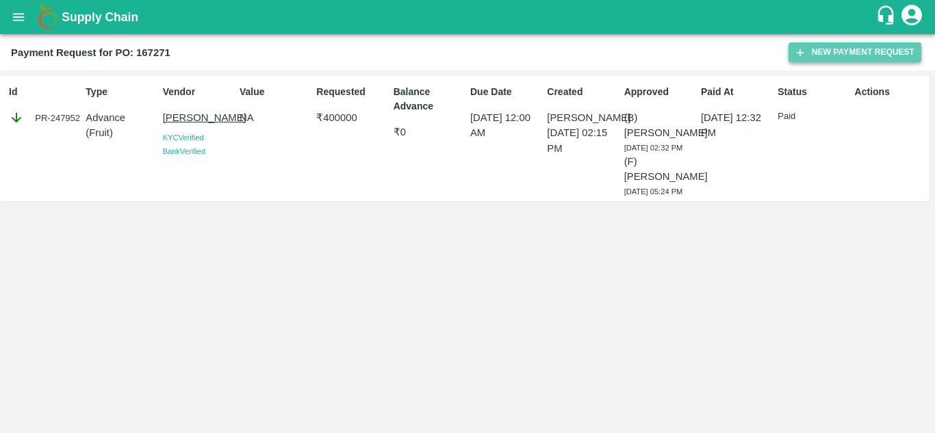
click at [835, 49] on button "New Payment Request" at bounding box center [855, 52] width 133 height 20
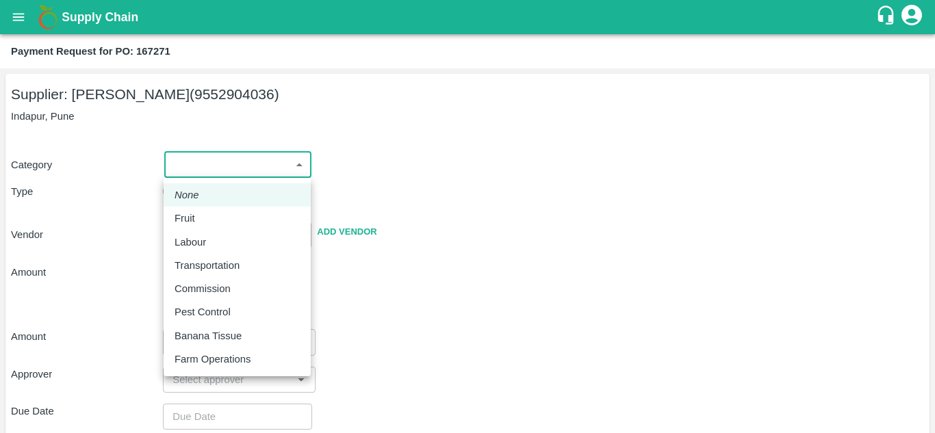
click at [206, 172] on body "Supply Chain Payment Request for PO: 167271 Supplier: [PERSON_NAME] (9552904036…" at bounding box center [467, 216] width 935 height 433
click at [203, 225] on div "Fruit" at bounding box center [237, 218] width 125 height 15
type input "1"
type input "[PERSON_NAME] - 9552904036(Supplier)"
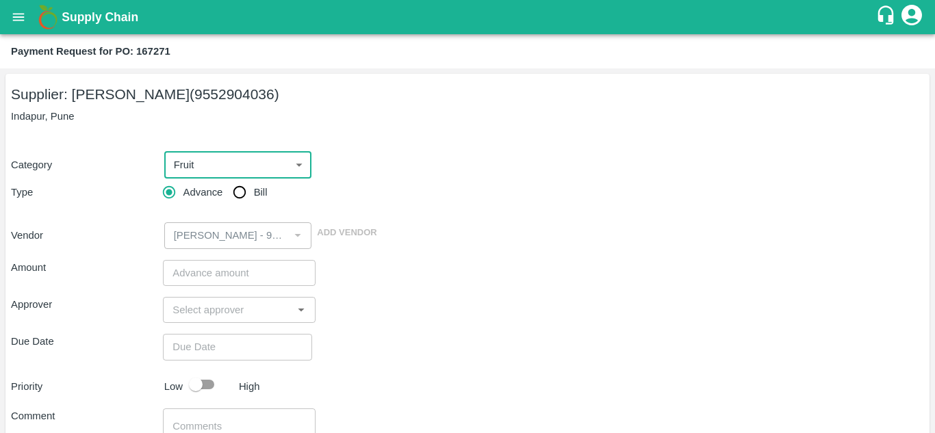
click at [234, 192] on input "Bill" at bounding box center [239, 192] width 27 height 27
radio input "true"
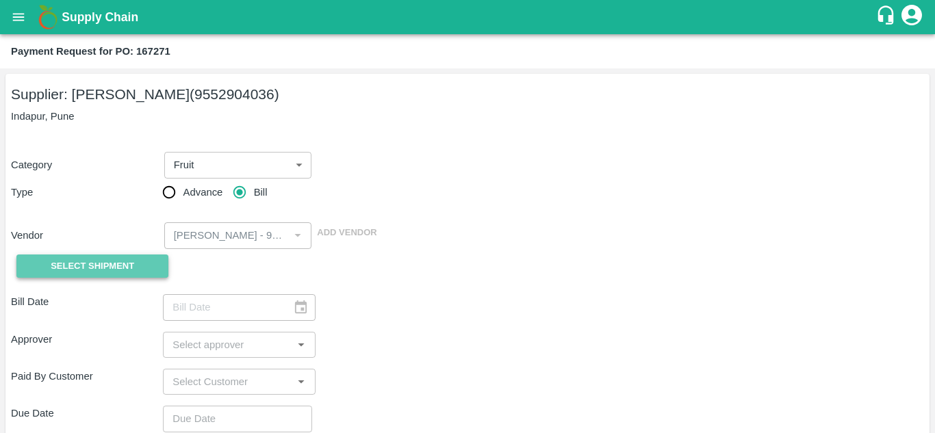
click at [109, 272] on span "Select Shipment" at bounding box center [93, 267] width 84 height 16
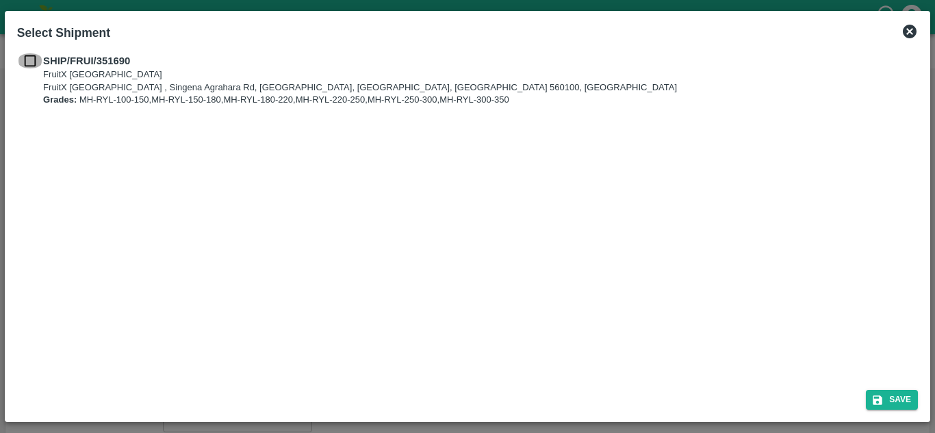
click at [27, 57] on input "checkbox" at bounding box center [30, 60] width 26 height 15
checkbox input "true"
click at [886, 403] on button "Save" at bounding box center [892, 400] width 52 height 20
type input "[DATE]"
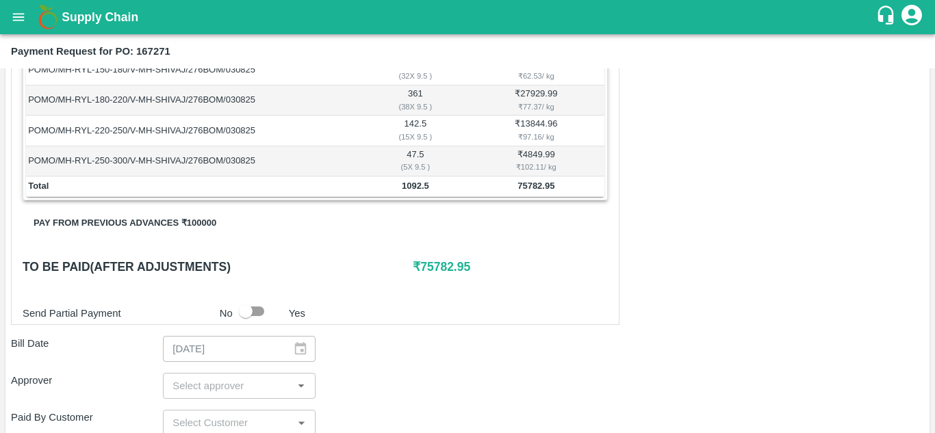
scroll to position [302, 0]
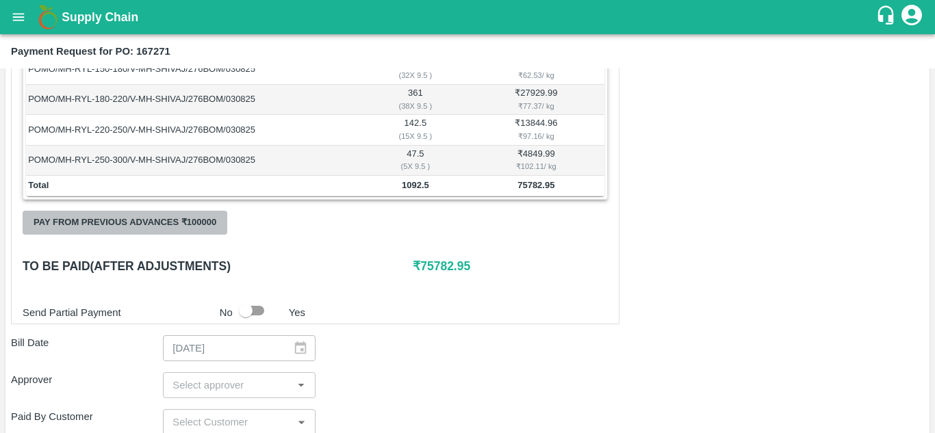
click at [155, 224] on button "Pay from previous advances ₹ 100000" at bounding box center [125, 223] width 205 height 24
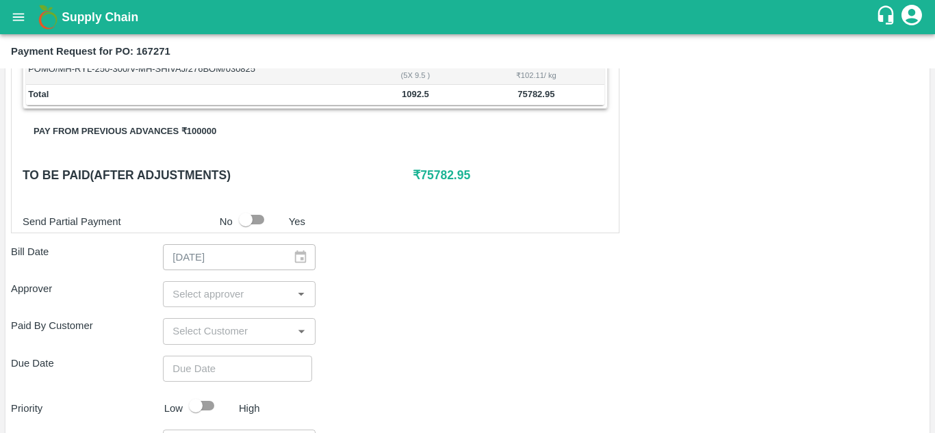
scroll to position [394, 0]
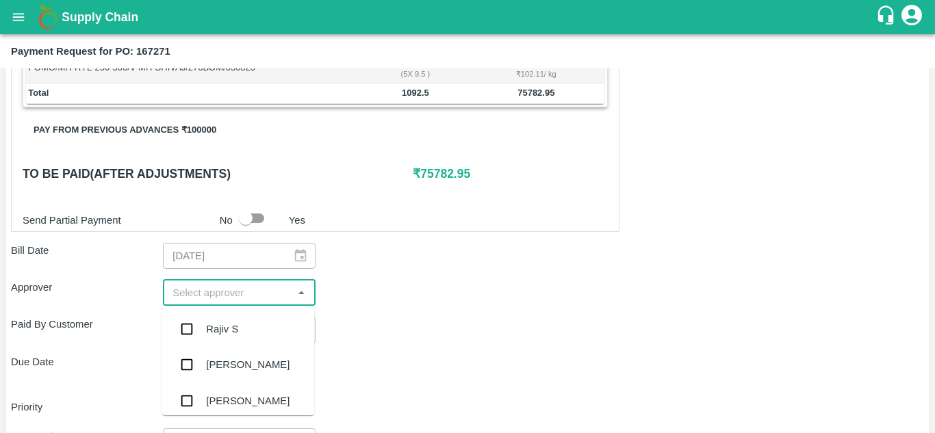
click at [181, 296] on input "input" at bounding box center [227, 293] width 121 height 18
type input "MUKU"
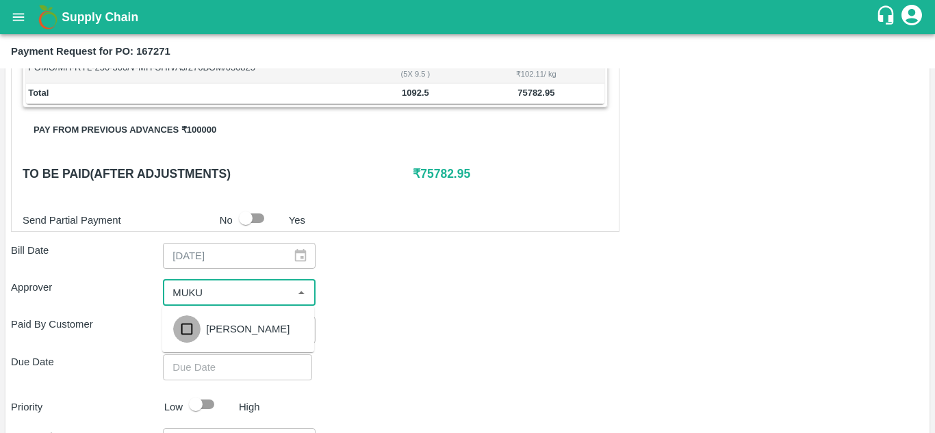
click at [190, 324] on input "checkbox" at bounding box center [186, 329] width 27 height 27
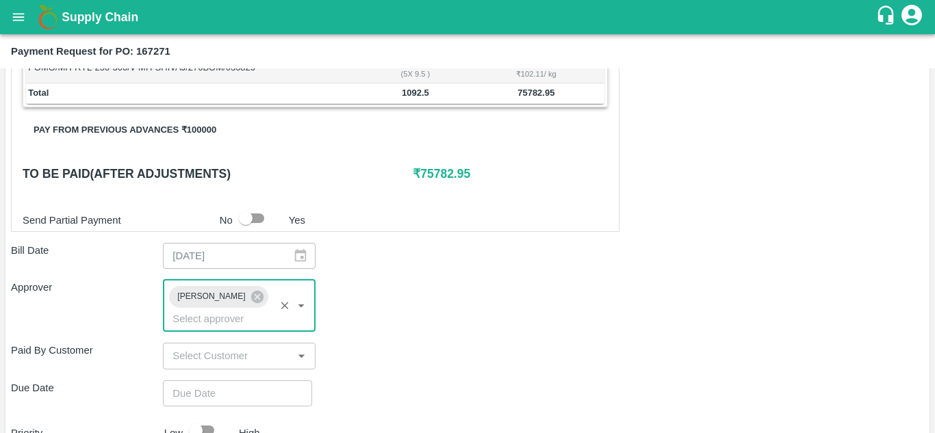
type input "DD/MM/YYYY hh:mm aa"
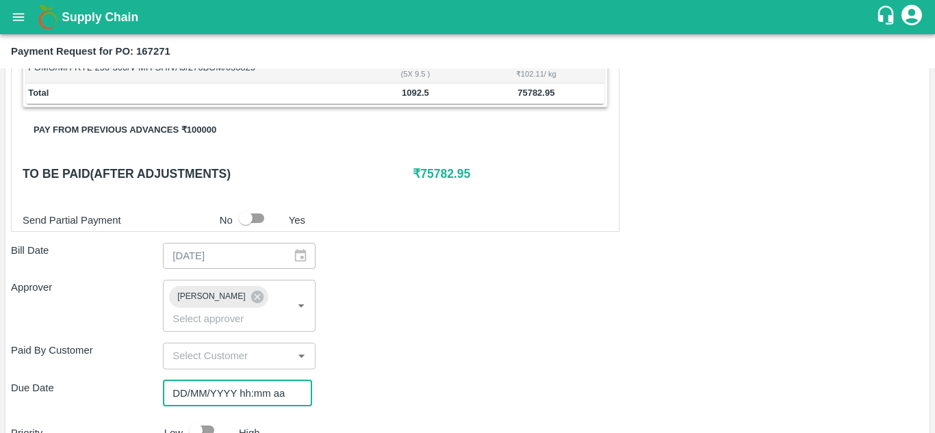
click at [179, 390] on input "DD/MM/YYYY hh:mm aa" at bounding box center [233, 394] width 140 height 26
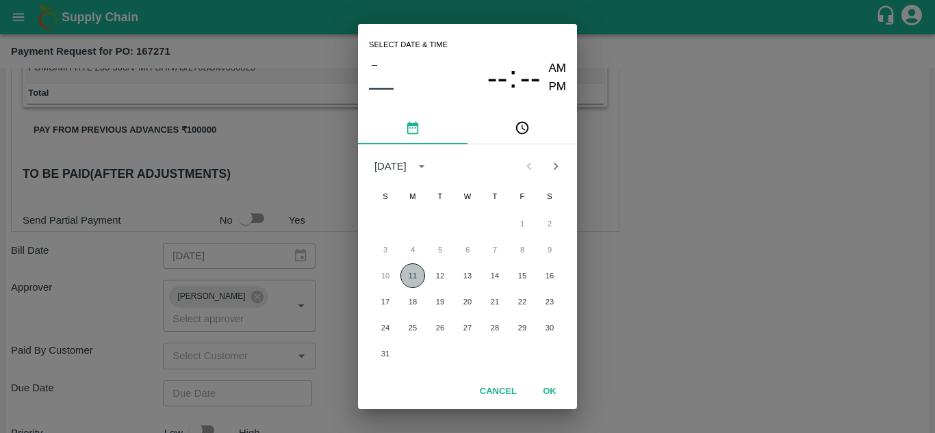
click at [416, 274] on button "11" at bounding box center [412, 276] width 25 height 25
type input "11/08/2025 12:00 AM"
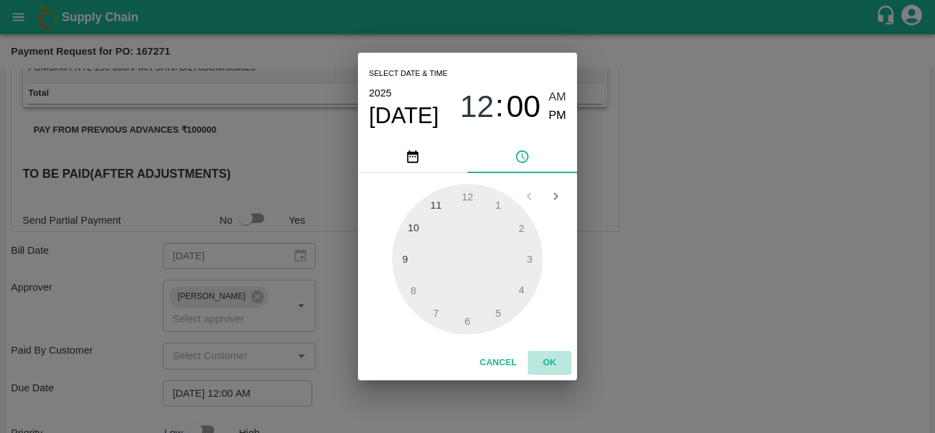
click at [542, 357] on button "OK" at bounding box center [550, 363] width 44 height 24
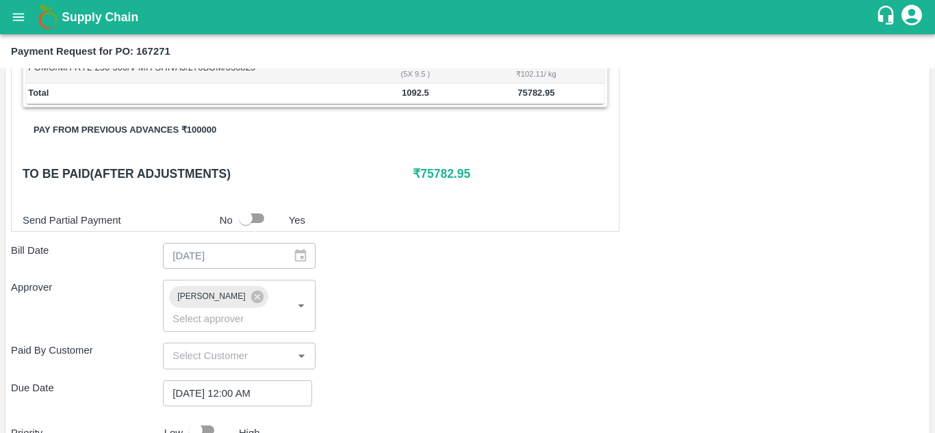
click at [444, 327] on div "Approver Mukul Chaudhari ​" at bounding box center [467, 306] width 913 height 52
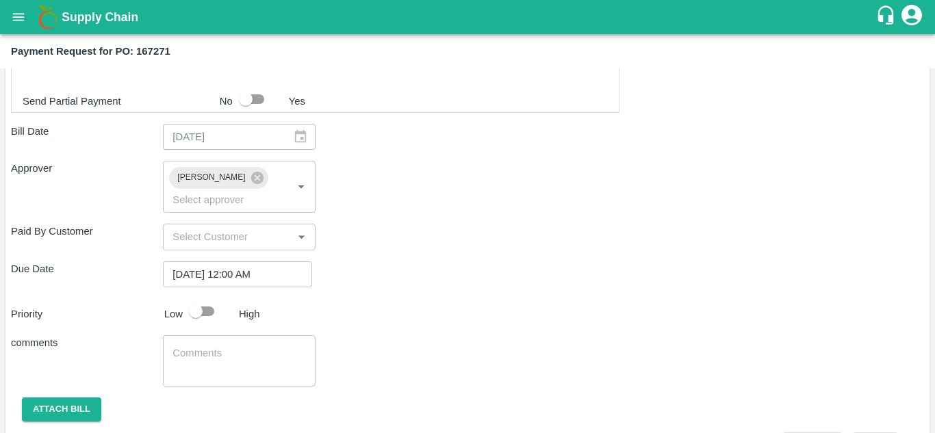
scroll to position [552, 0]
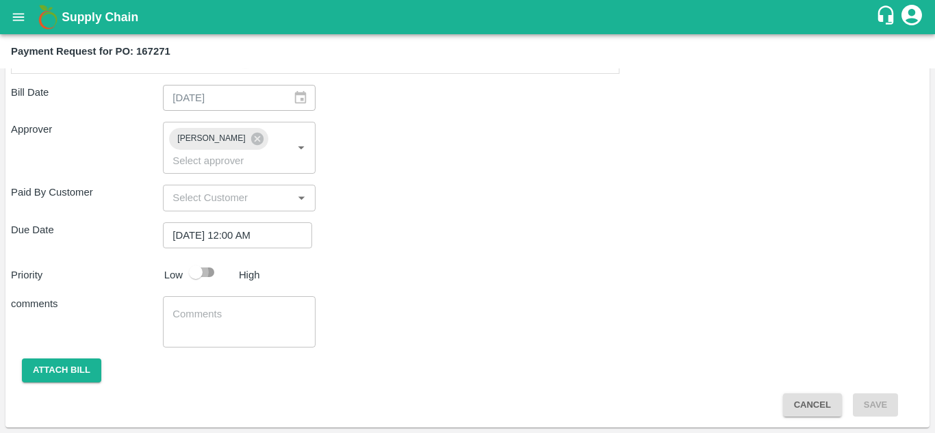
click at [193, 272] on input "checkbox" at bounding box center [196, 272] width 78 height 26
checkbox input "true"
click at [65, 362] on button "Attach bill" at bounding box center [61, 371] width 79 height 24
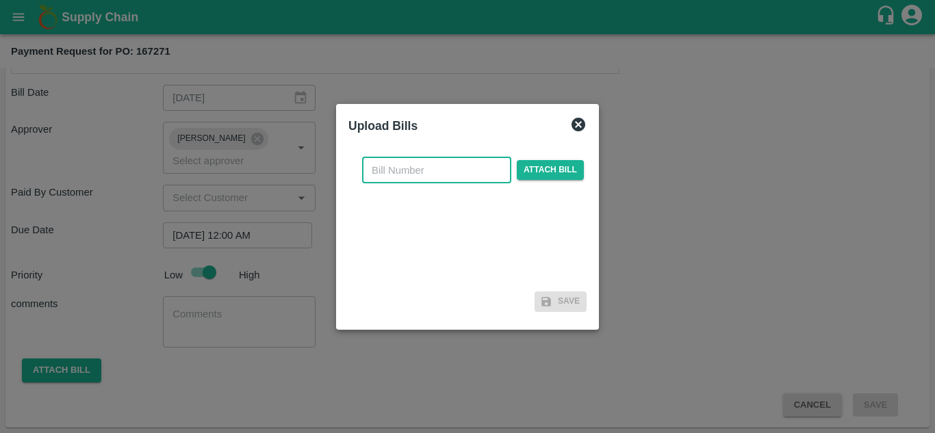
click at [425, 168] on input "text" at bounding box center [436, 170] width 149 height 26
type input "167271"
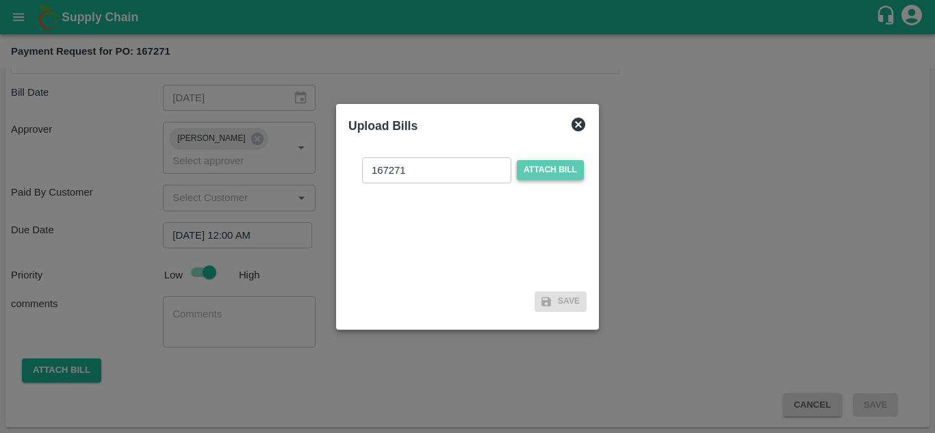
click at [551, 168] on span "Attach bill" at bounding box center [550, 170] width 67 height 20
click at [0, 0] on input "Attach bill" at bounding box center [0, 0] width 0 height 0
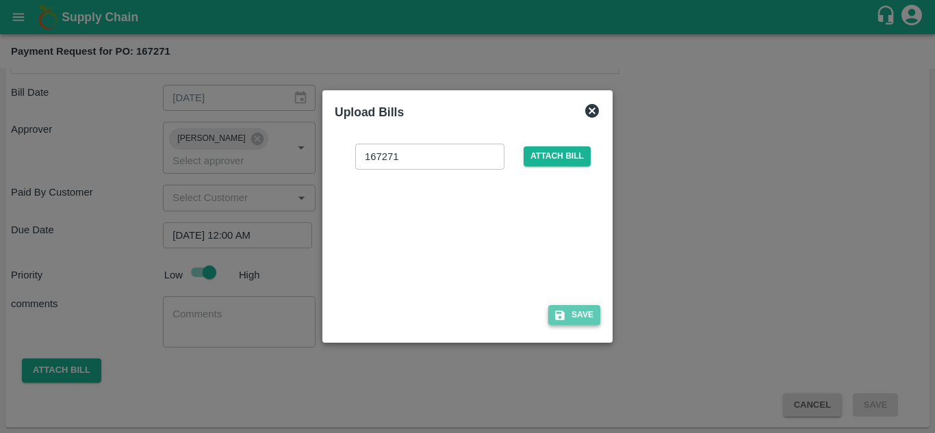
click at [573, 321] on button "Save" at bounding box center [574, 315] width 52 height 20
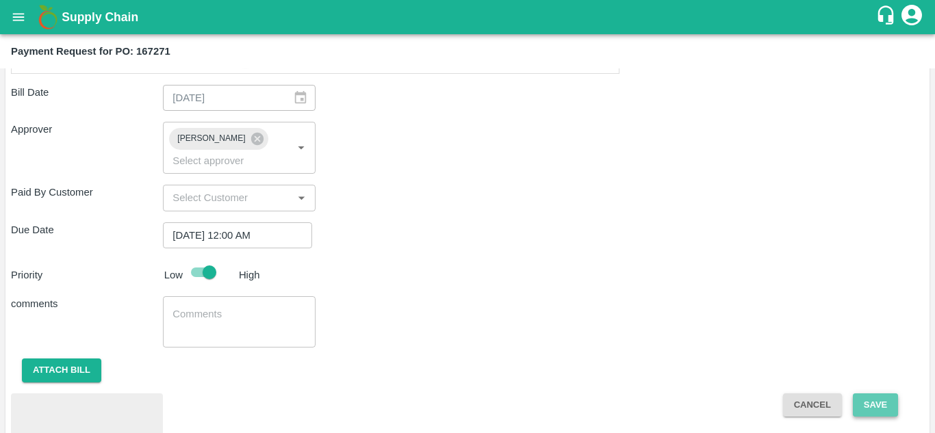
click at [875, 404] on button "Save" at bounding box center [875, 406] width 45 height 24
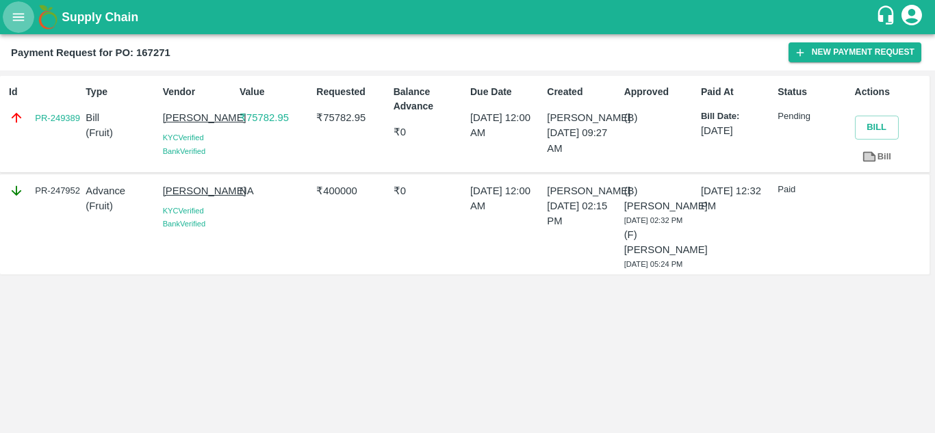
click at [18, 14] on icon "open drawer" at bounding box center [19, 17] width 12 height 8
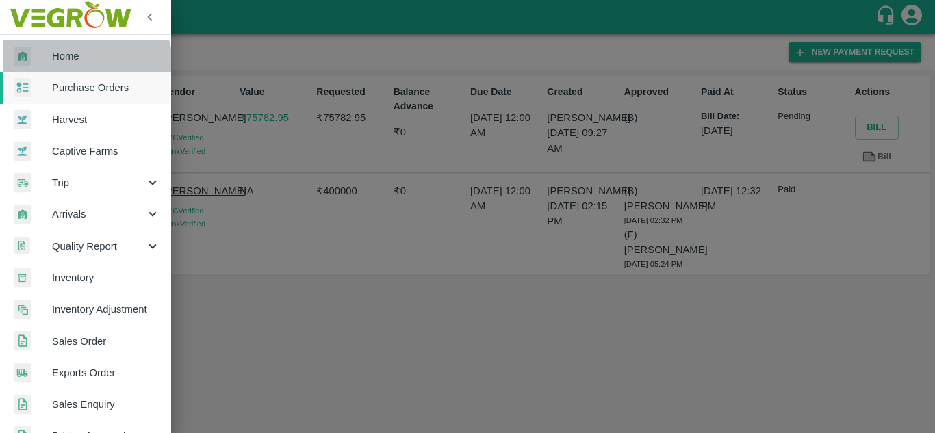
click at [80, 67] on link "Home" at bounding box center [85, 55] width 171 height 31
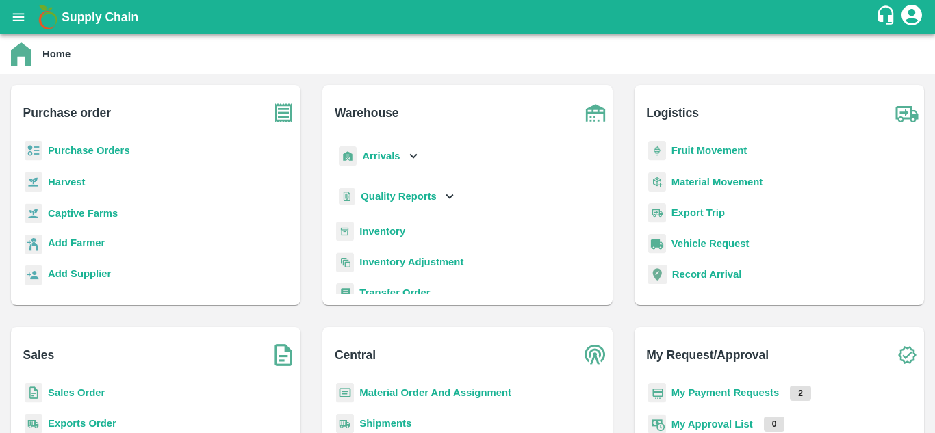
click at [733, 400] on p "My Payment Requests" at bounding box center [726, 392] width 108 height 15
click at [735, 394] on b "My Payment Requests" at bounding box center [726, 392] width 108 height 11
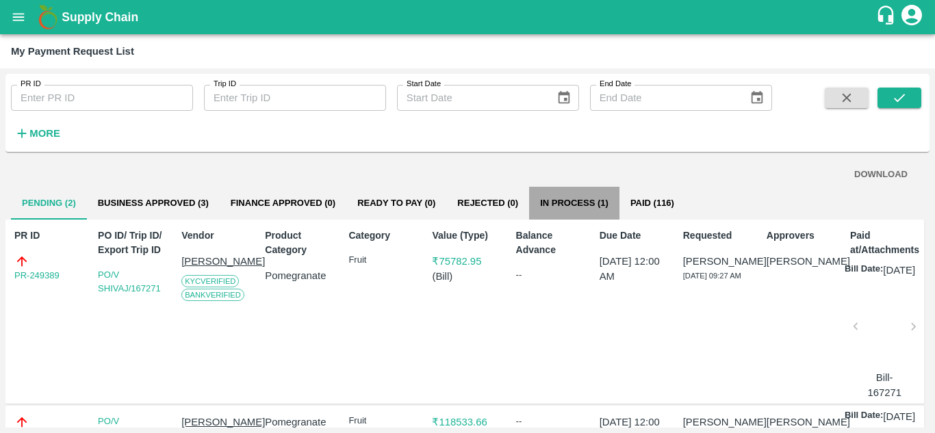
click at [579, 203] on button "In Process (1)" at bounding box center [574, 203] width 90 height 33
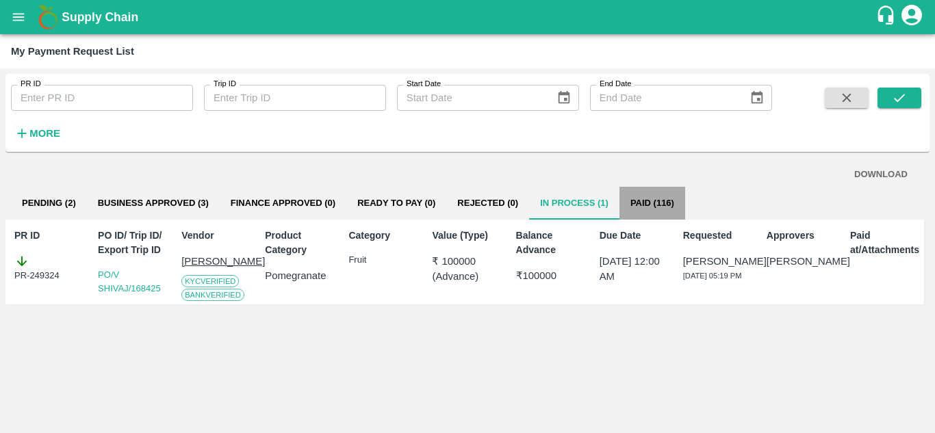
click at [652, 206] on button "Paid (116)" at bounding box center [652, 203] width 66 height 33
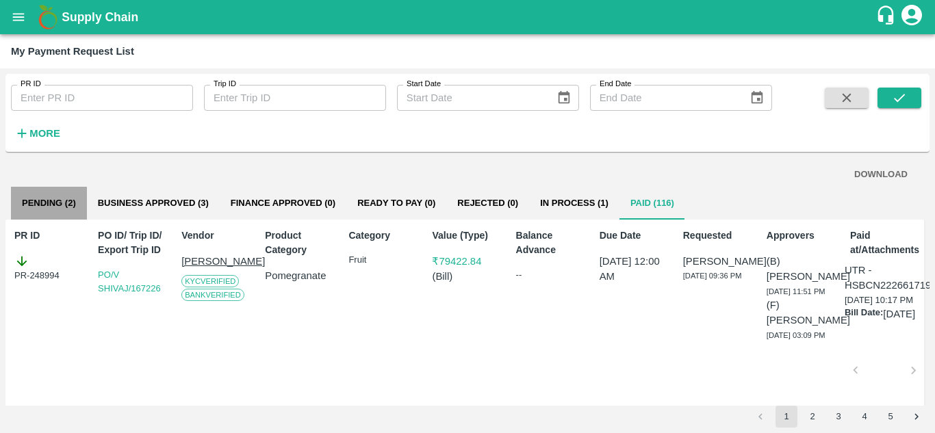
click at [40, 202] on button "Pending (2)" at bounding box center [49, 203] width 76 height 33
